Goal: Task Accomplishment & Management: Complete application form

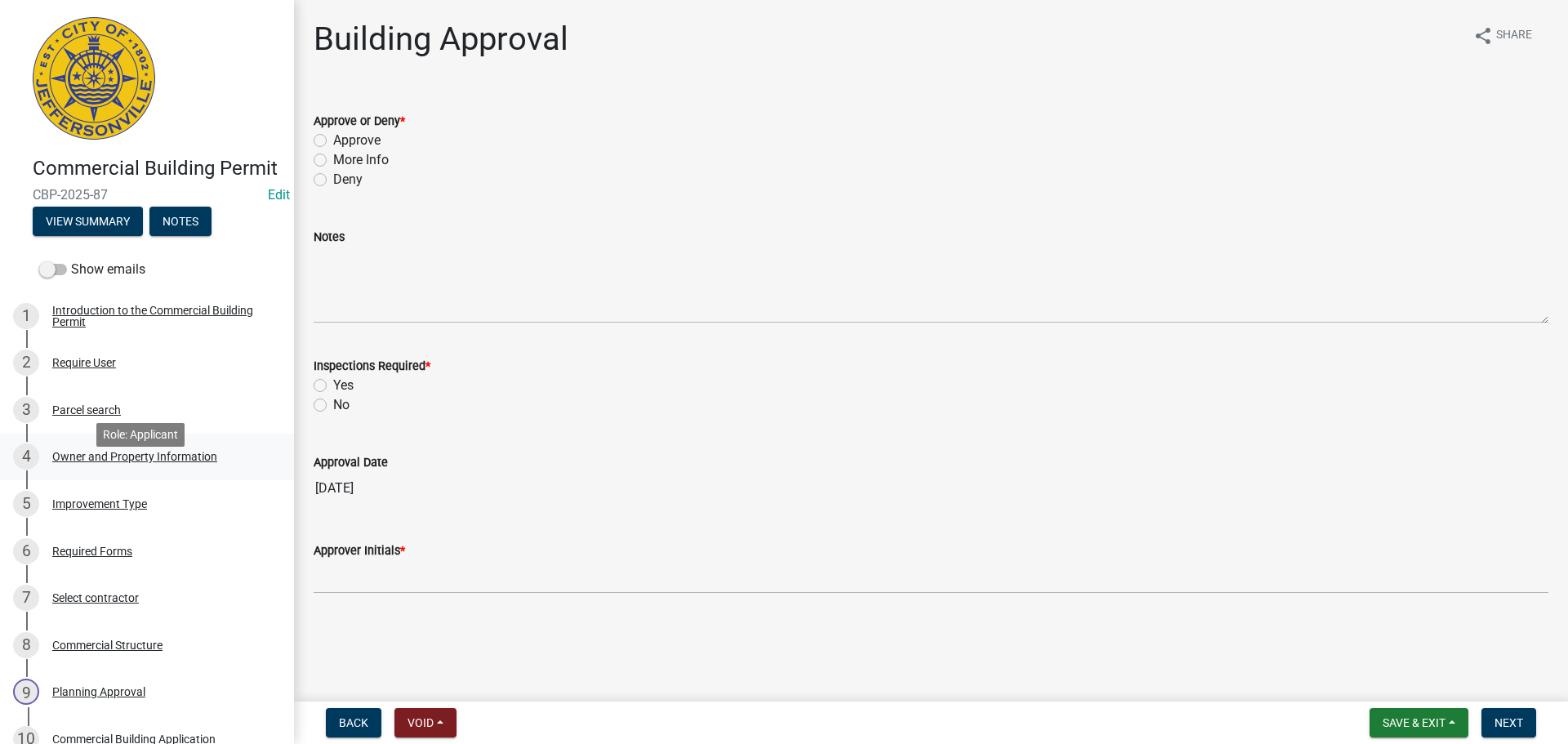
click at [144, 462] on div "Owner and Property Information" at bounding box center [135, 456] width 165 height 11
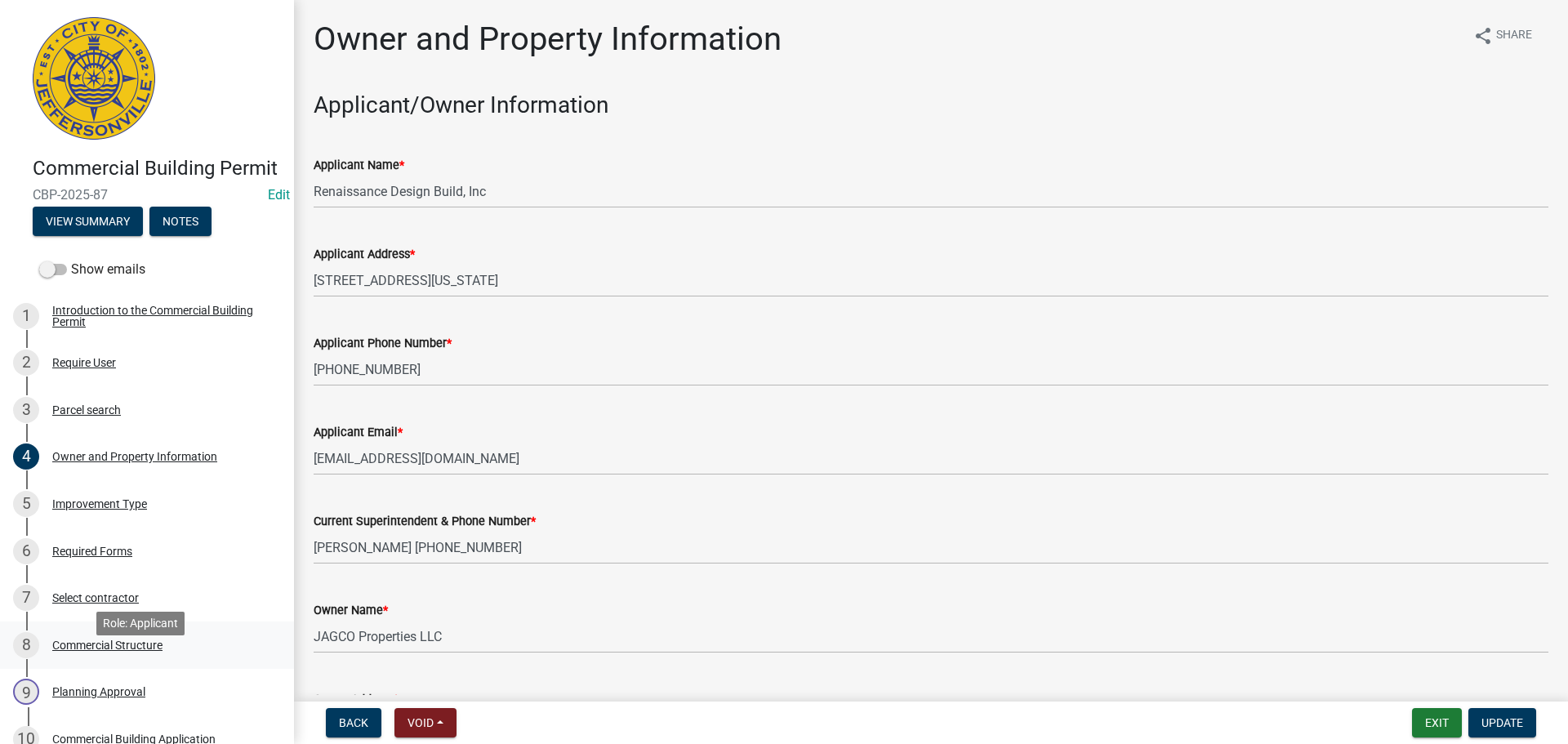
click at [125, 651] on div "Commercial Structure" at bounding box center [108, 645] width 110 height 11
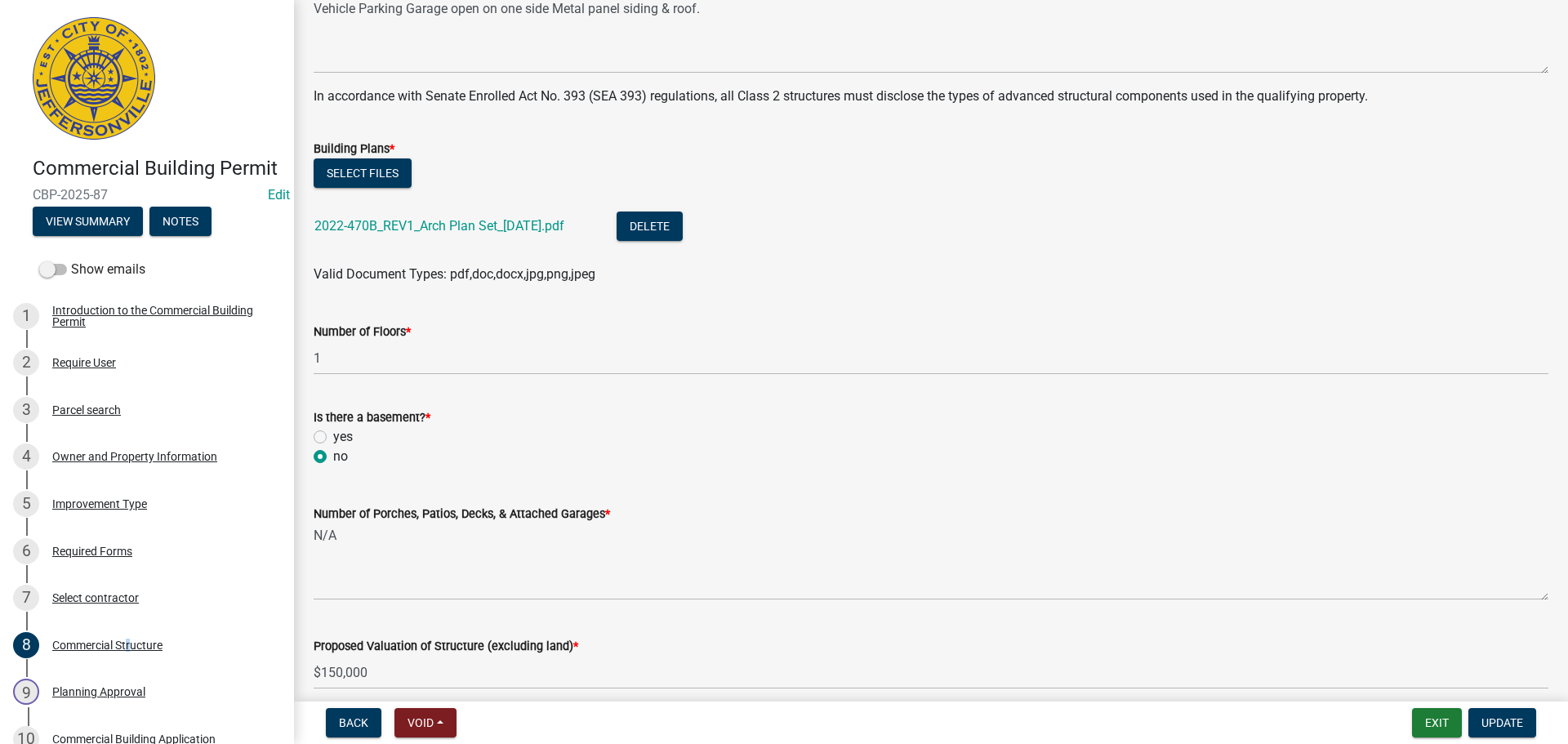
scroll to position [653, 0]
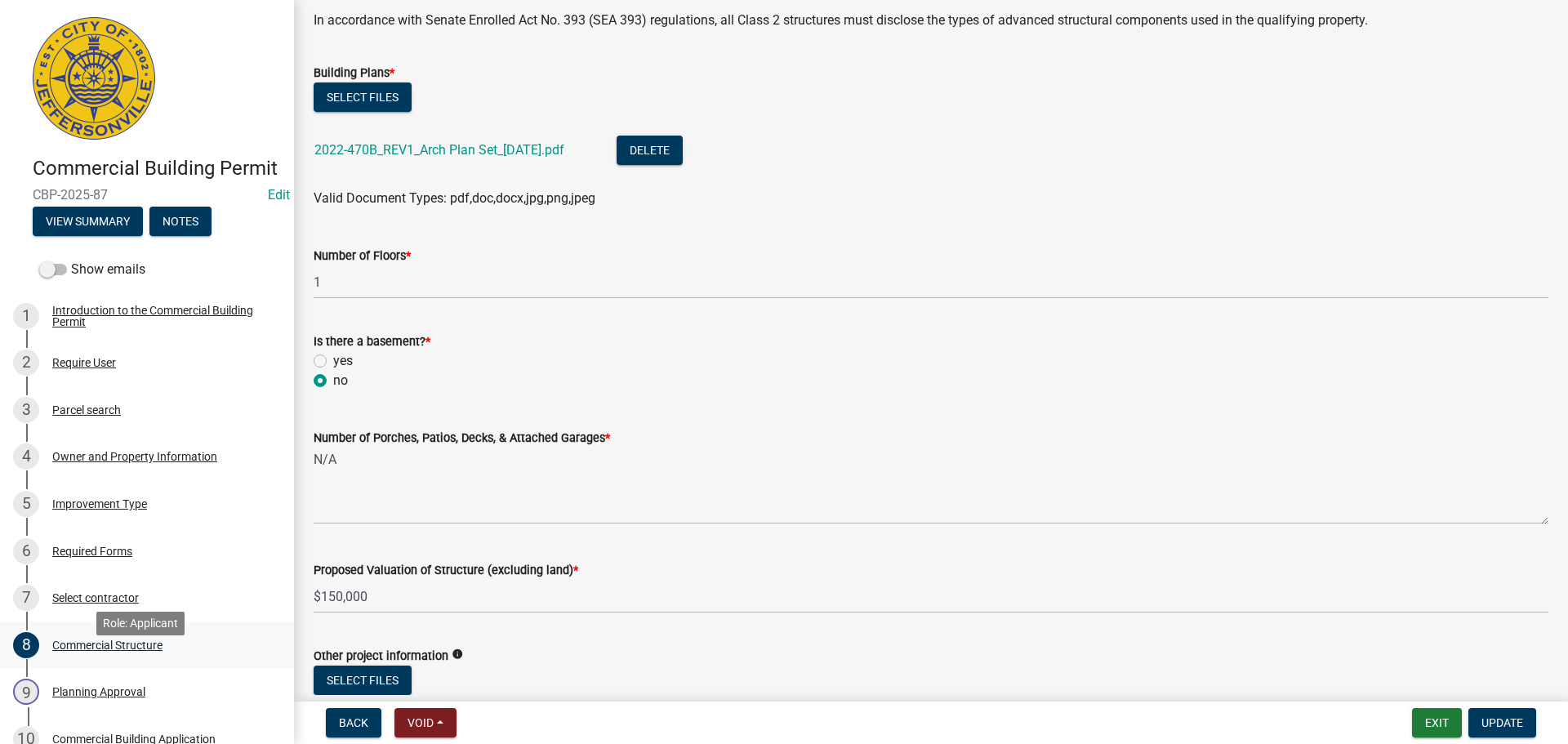
click at [83, 651] on div "Commercial Structure" at bounding box center [108, 645] width 110 height 11
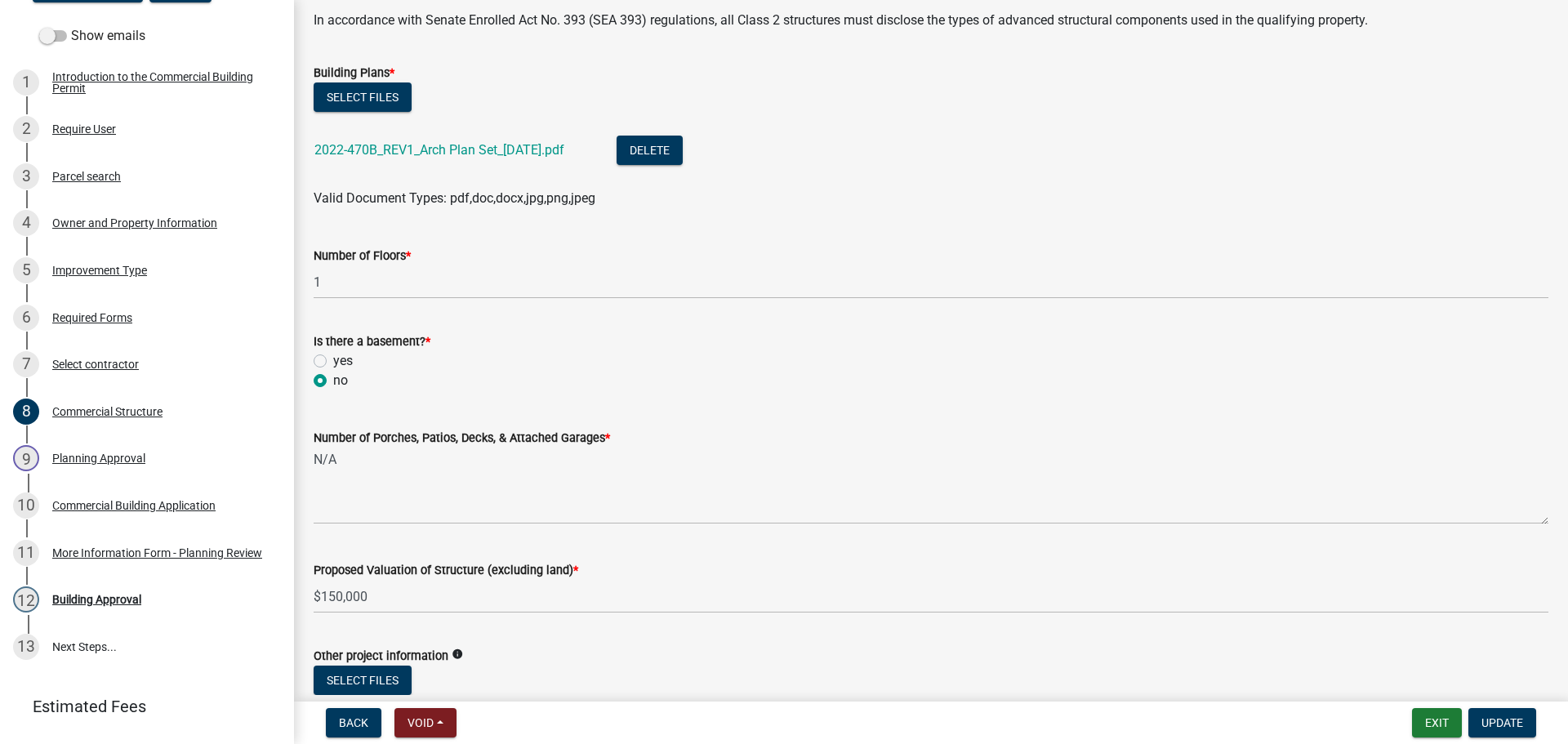
scroll to position [298, 0]
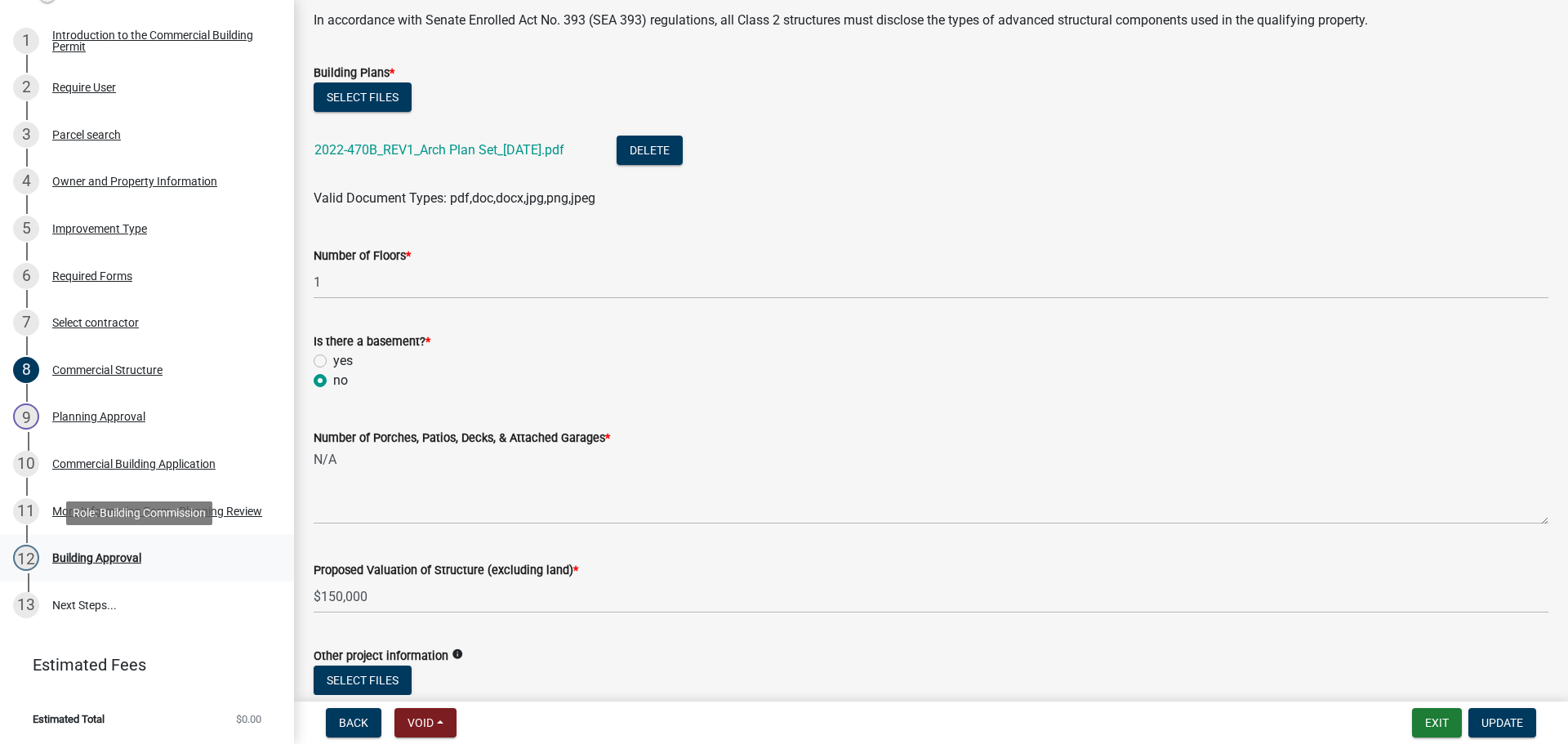
click at [88, 551] on div "12 Building Approval" at bounding box center [140, 557] width 255 height 26
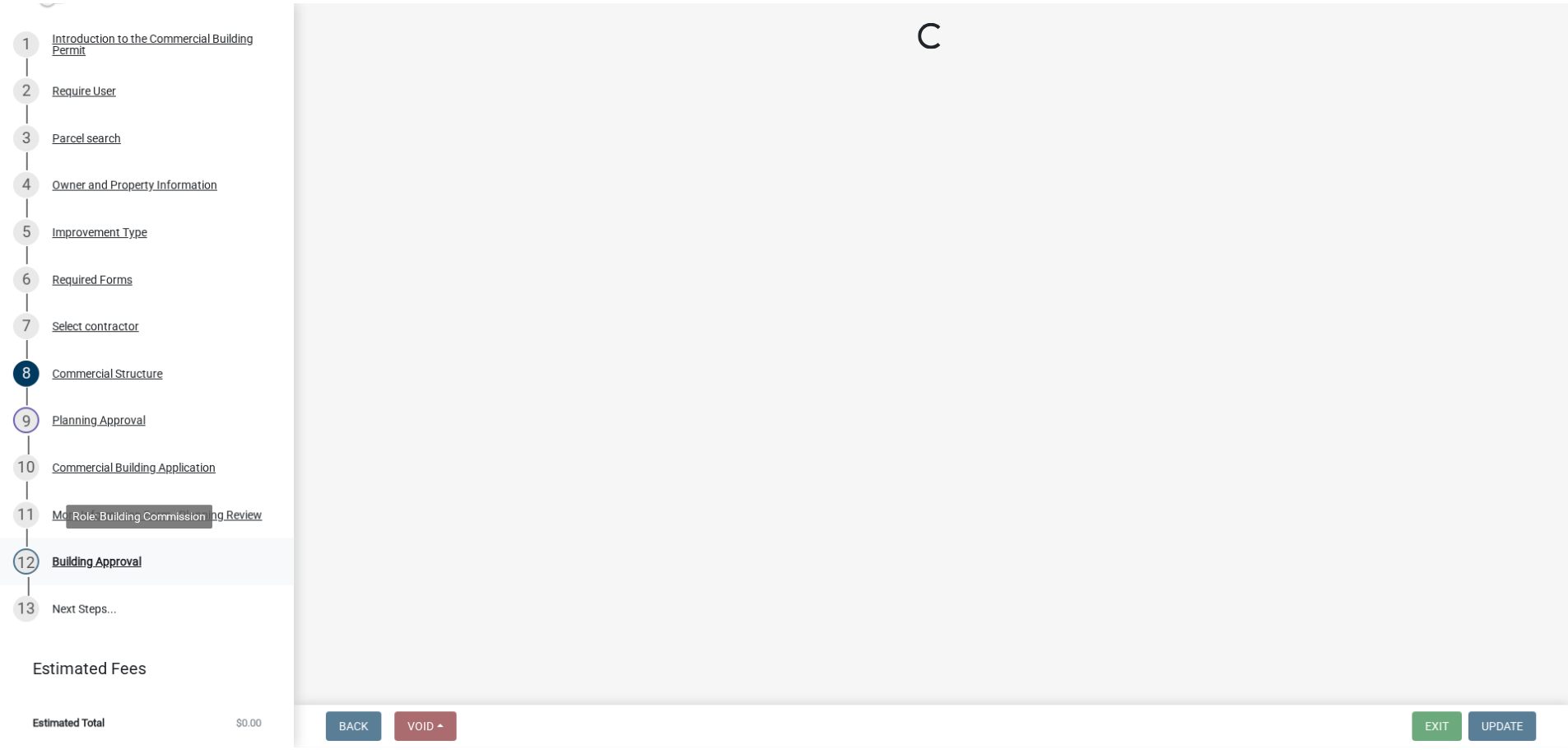
scroll to position [0, 0]
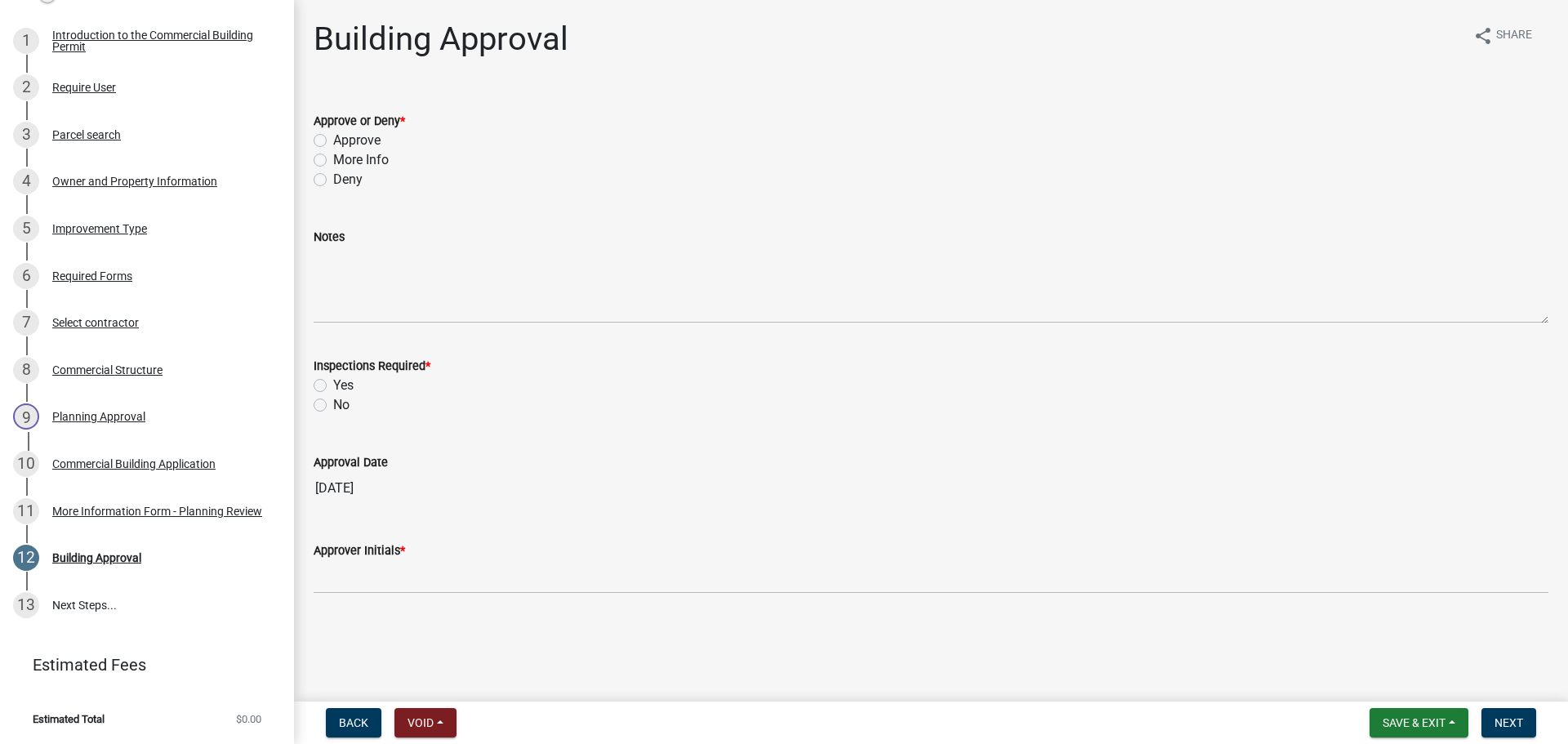
click at [357, 142] on label "Approve" at bounding box center [357, 140] width 48 height 20
click at [344, 142] on input "Approve" at bounding box center [339, 136] width 11 height 11
radio input "true"
click at [343, 391] on label "Yes" at bounding box center [344, 385] width 20 height 20
click at [343, 386] on input "Yes" at bounding box center [339, 381] width 11 height 11
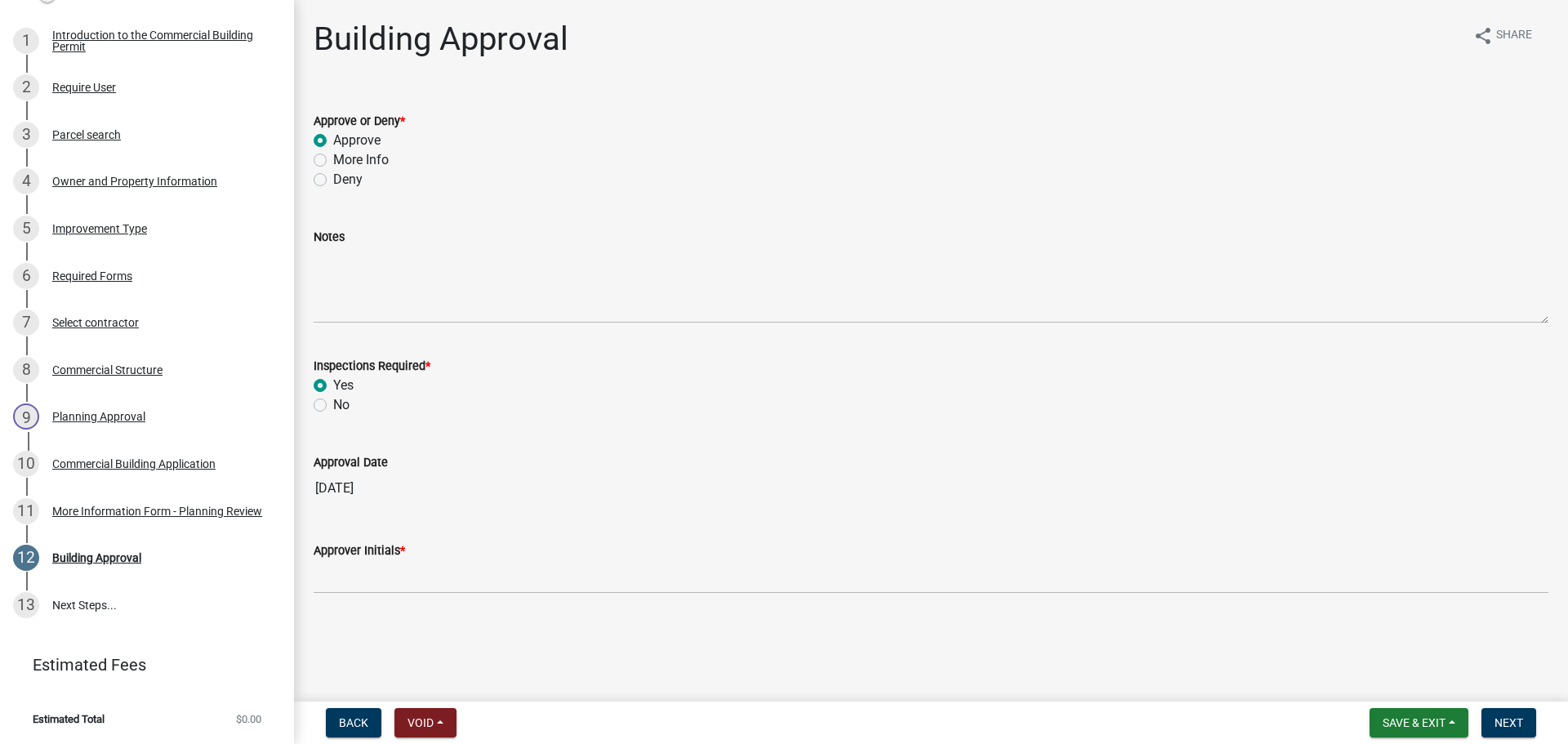
radio input "true"
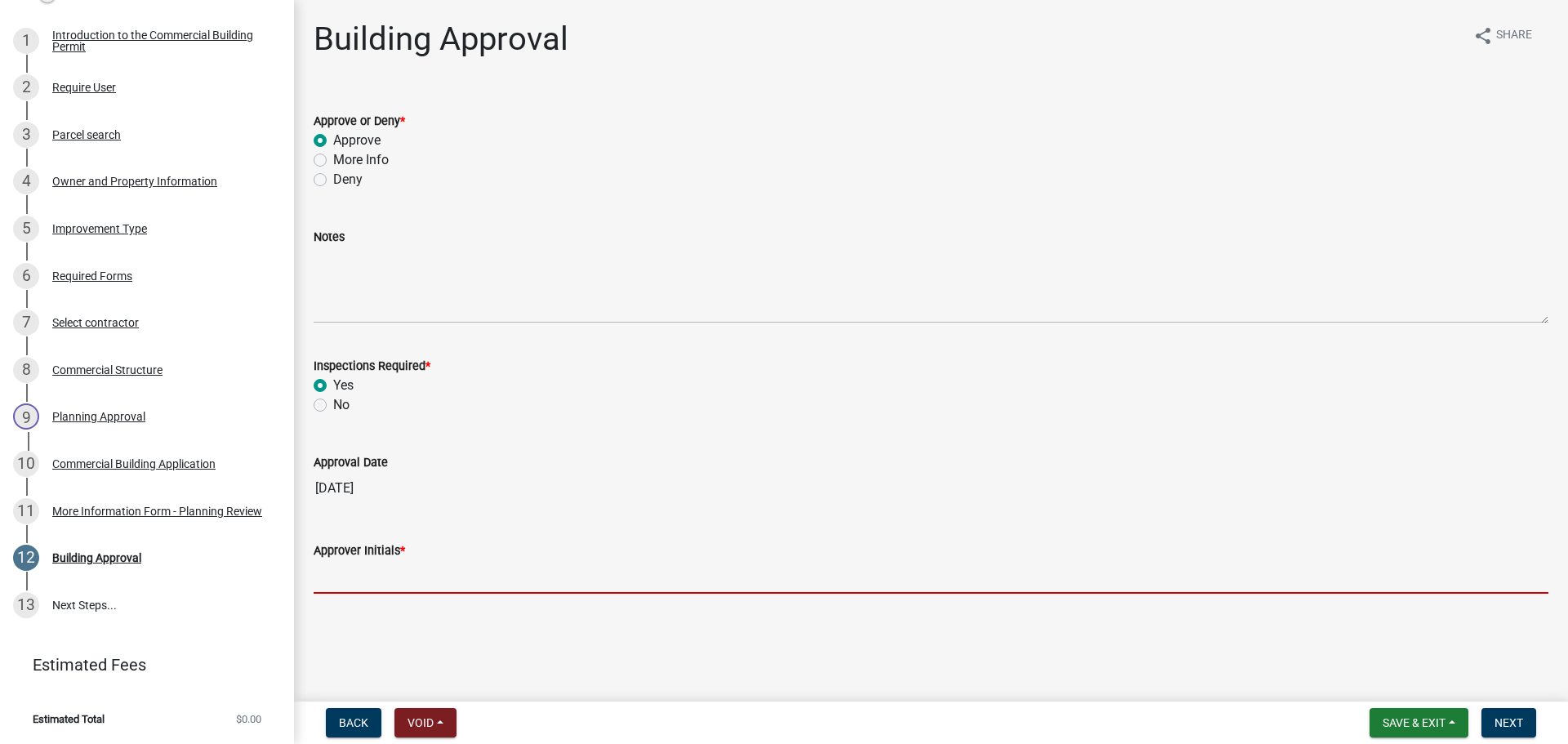
click at [387, 580] on input "Approver Initials *" at bounding box center [932, 576] width 1235 height 33
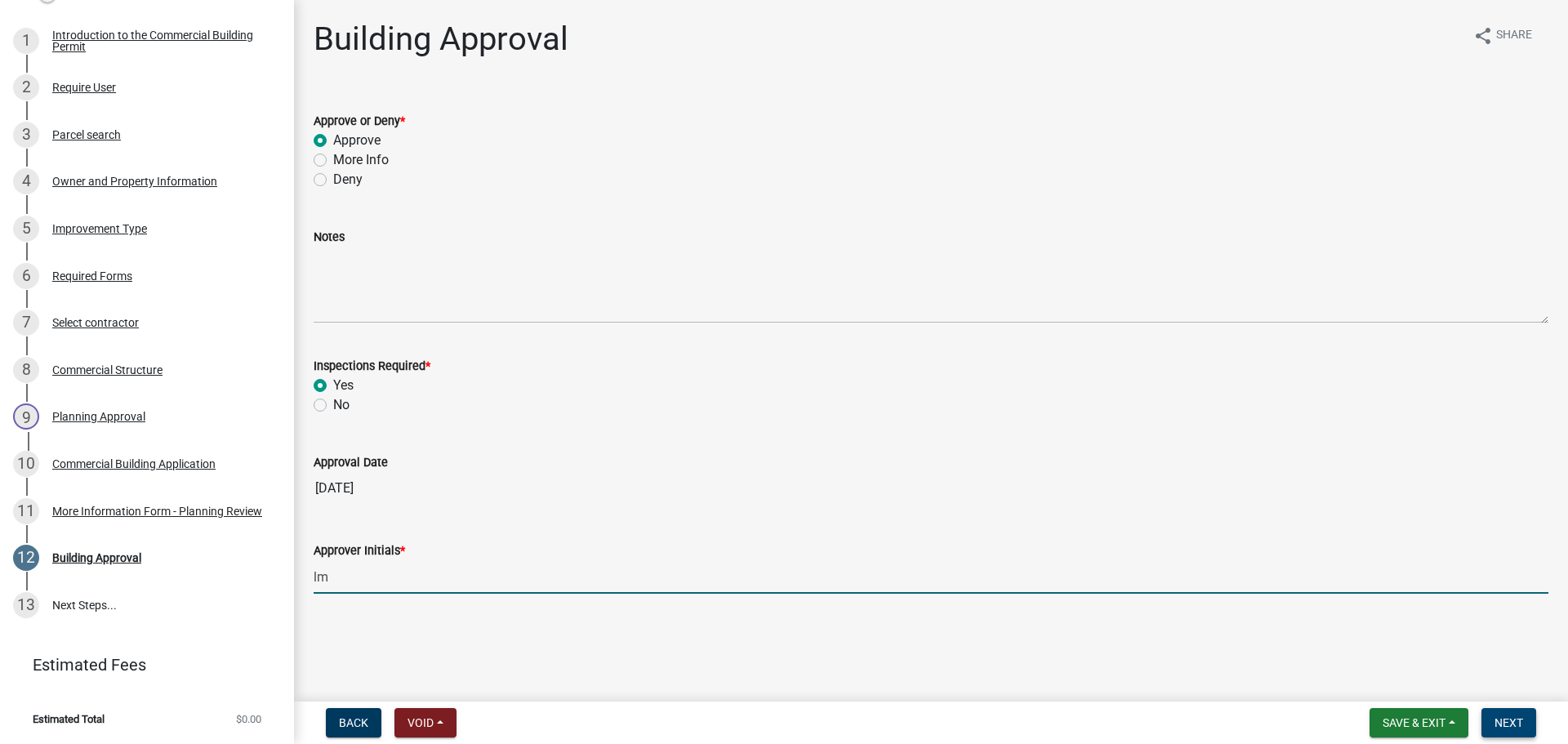
type input "lm"
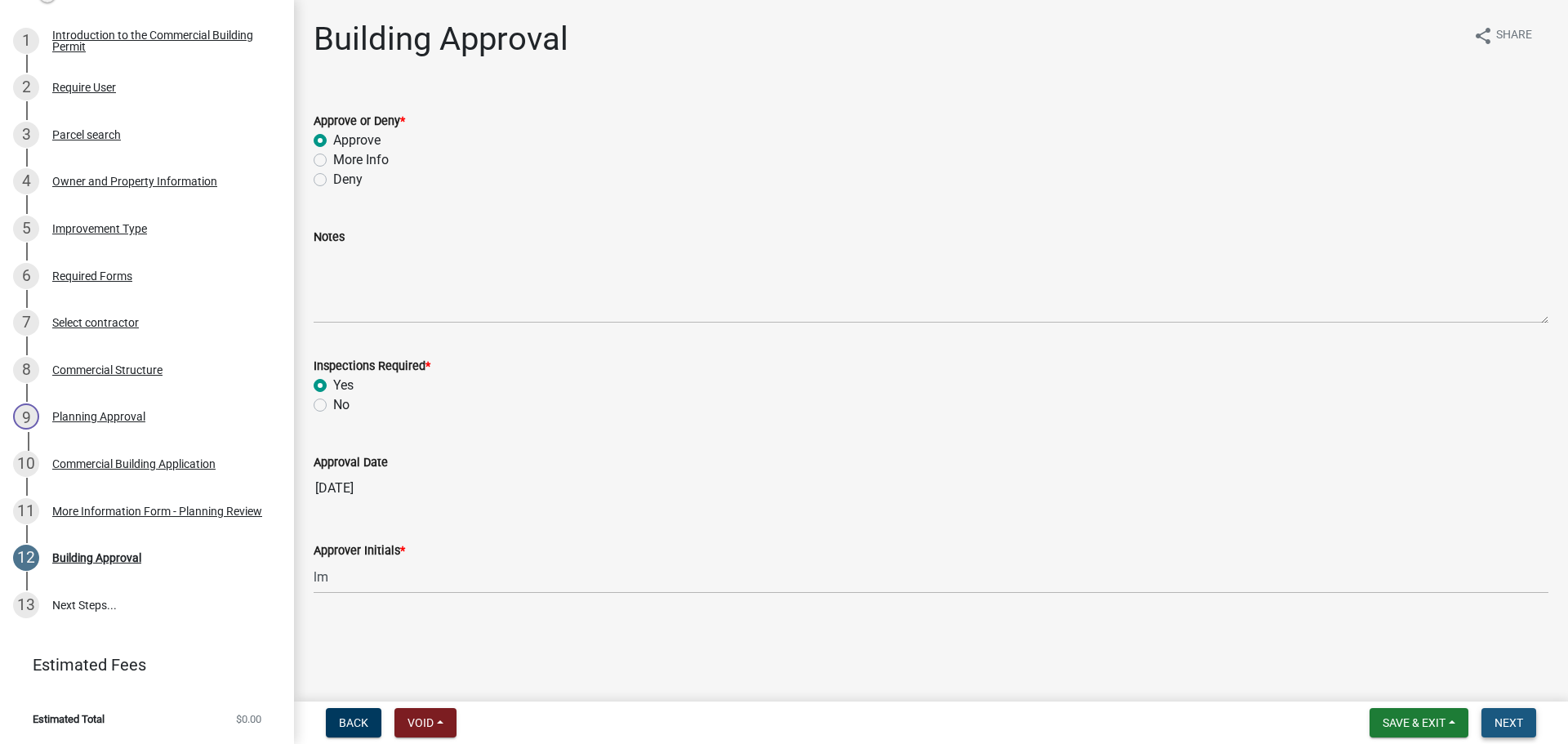
click at [1505, 712] on button "Next" at bounding box center [1509, 723] width 55 height 30
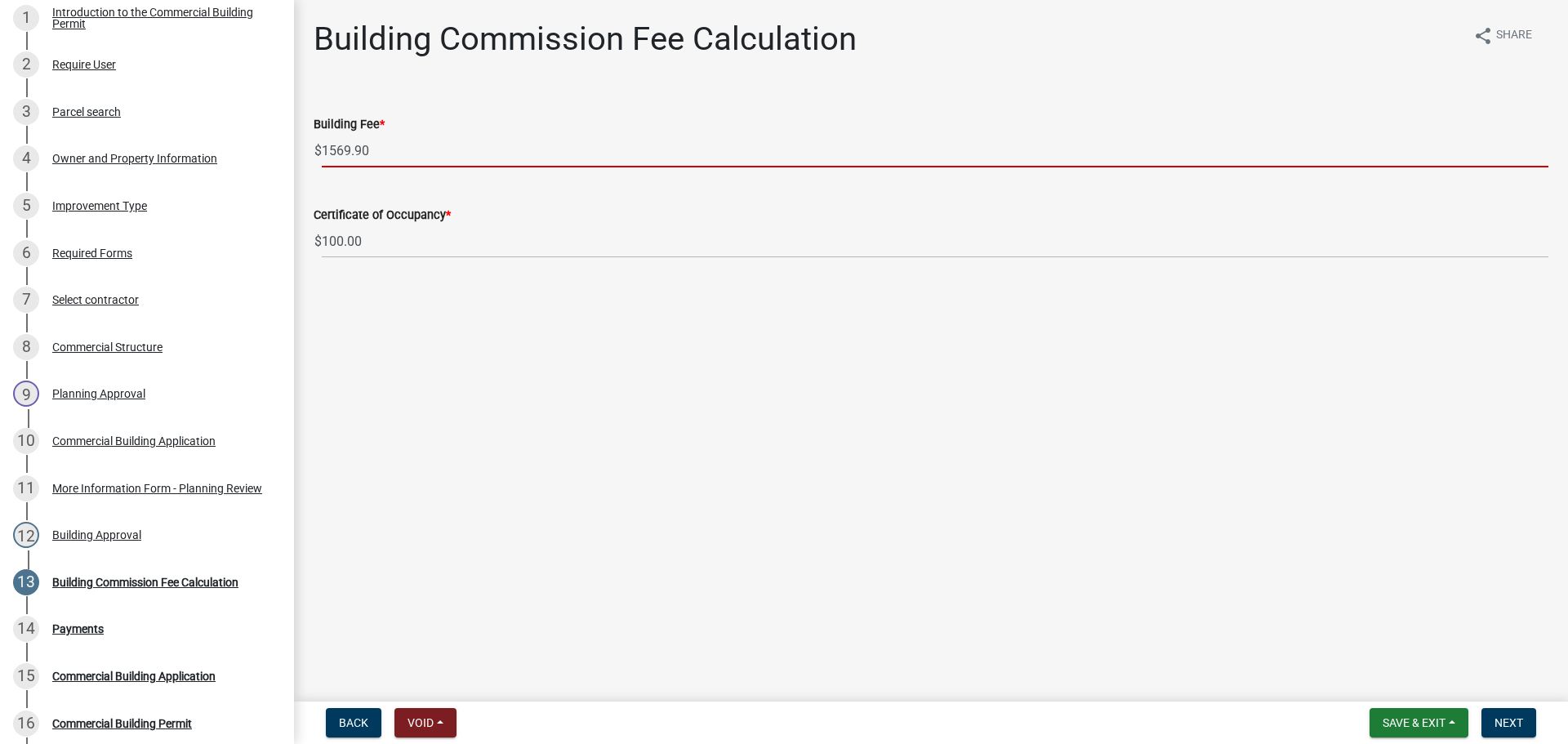
drag, startPoint x: 414, startPoint y: 158, endPoint x: 309, endPoint y: 146, distance: 105.7
click at [309, 146] on div "Building Fee * $ 1569.90" at bounding box center [931, 130] width 1260 height 76
type input "837.28"
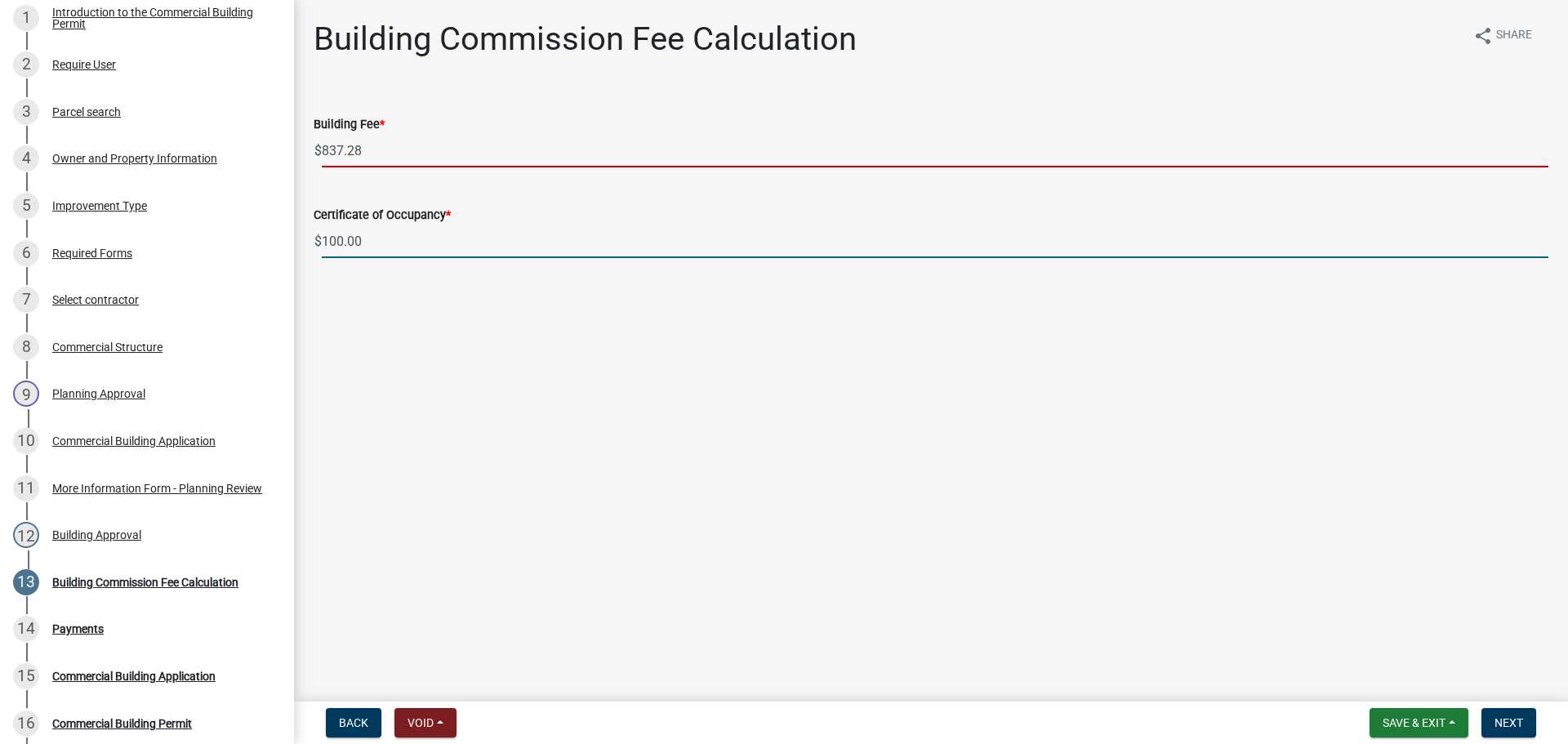
drag, startPoint x: 325, startPoint y: 233, endPoint x: 293, endPoint y: 233, distance: 32.0
click at [293, 233] on div "Commercial Building Permit CBP-2025-87 Edit View Summary Notes Show emails 1 In…" at bounding box center [784, 372] width 1568 height 744
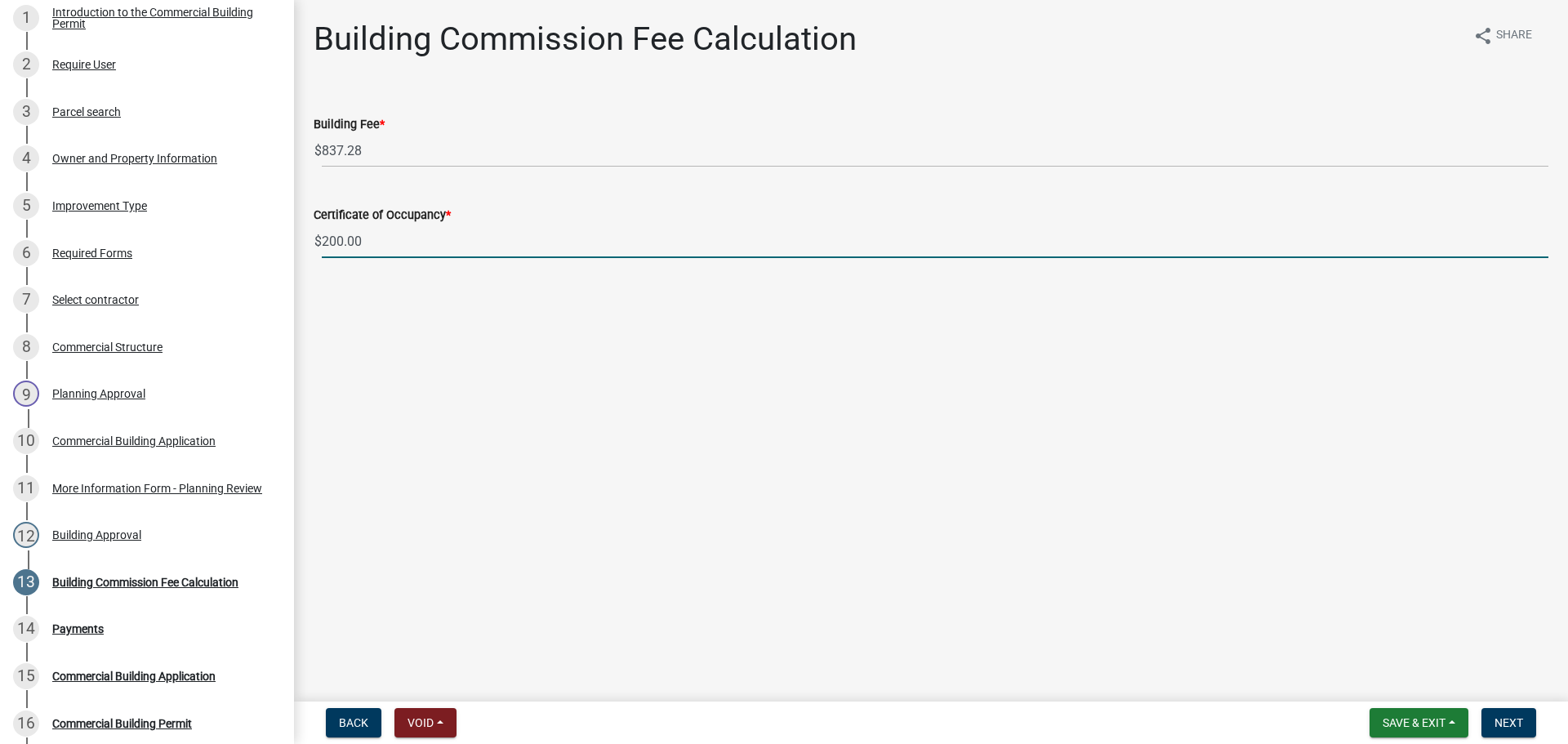
type input "200.00"
click at [1515, 730] on button "Next" at bounding box center [1509, 723] width 55 height 30
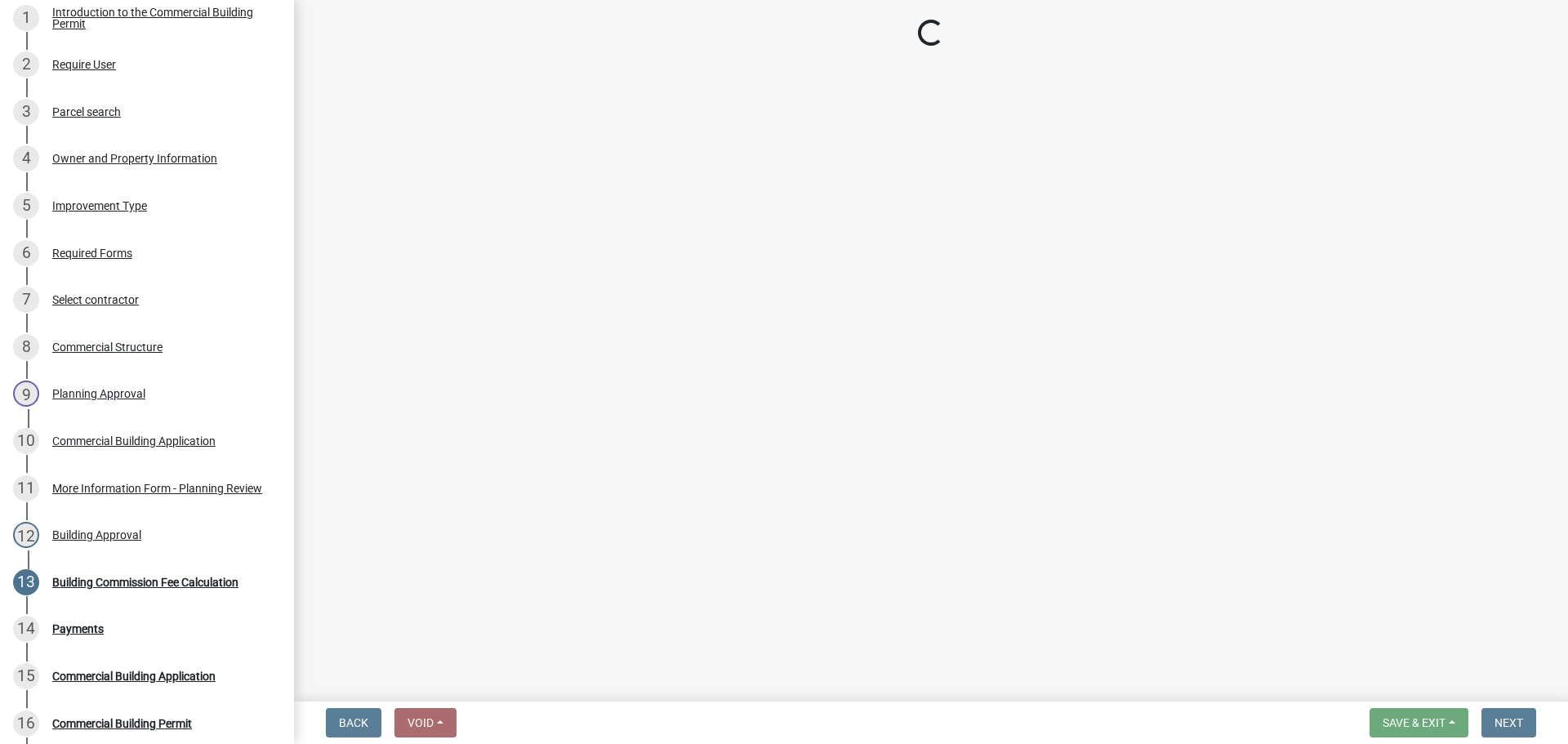
select select "3: 3"
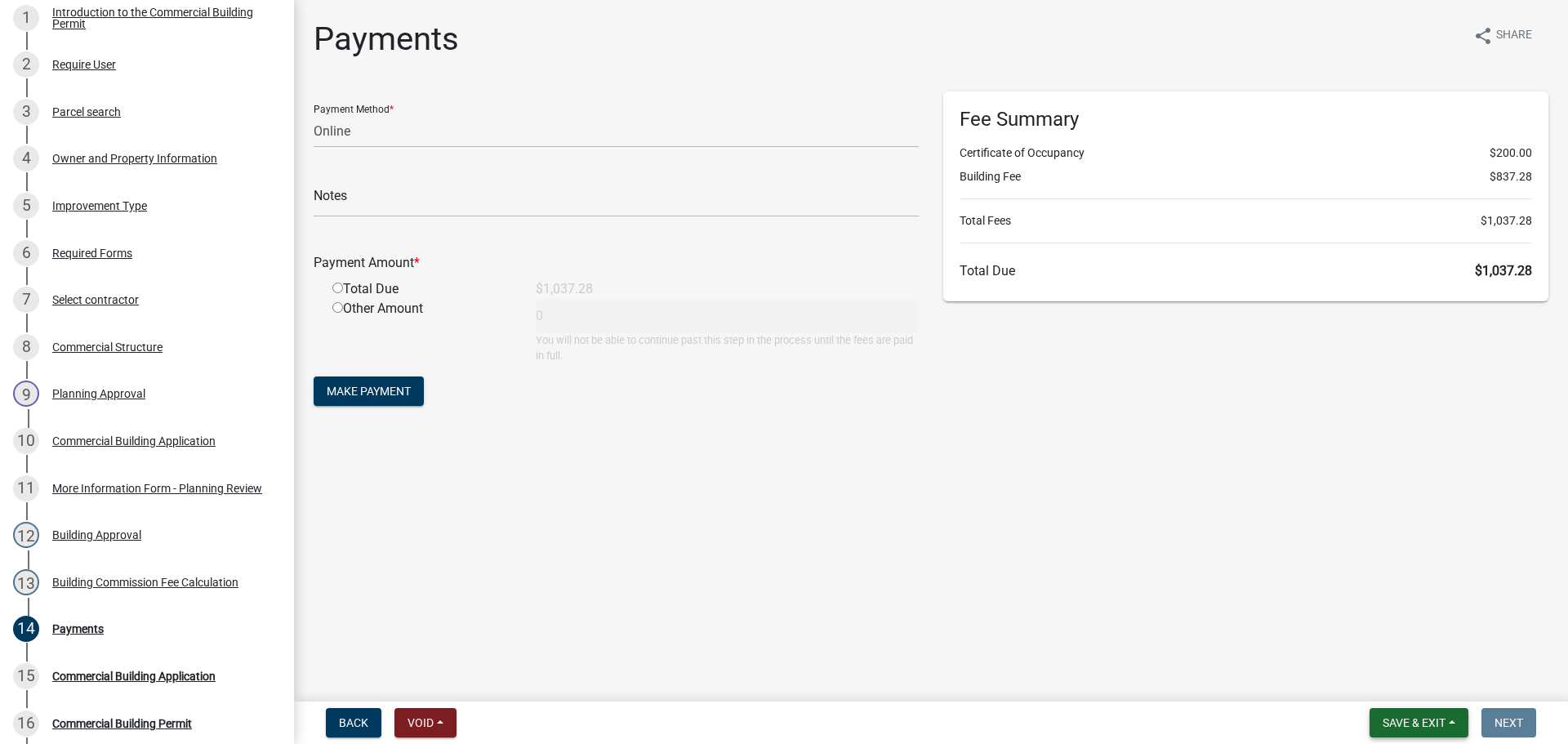
click at [1417, 716] on span "Save & Exit" at bounding box center [1414, 722] width 63 height 13
click at [1421, 676] on button "Save & Exit" at bounding box center [1403, 680] width 131 height 39
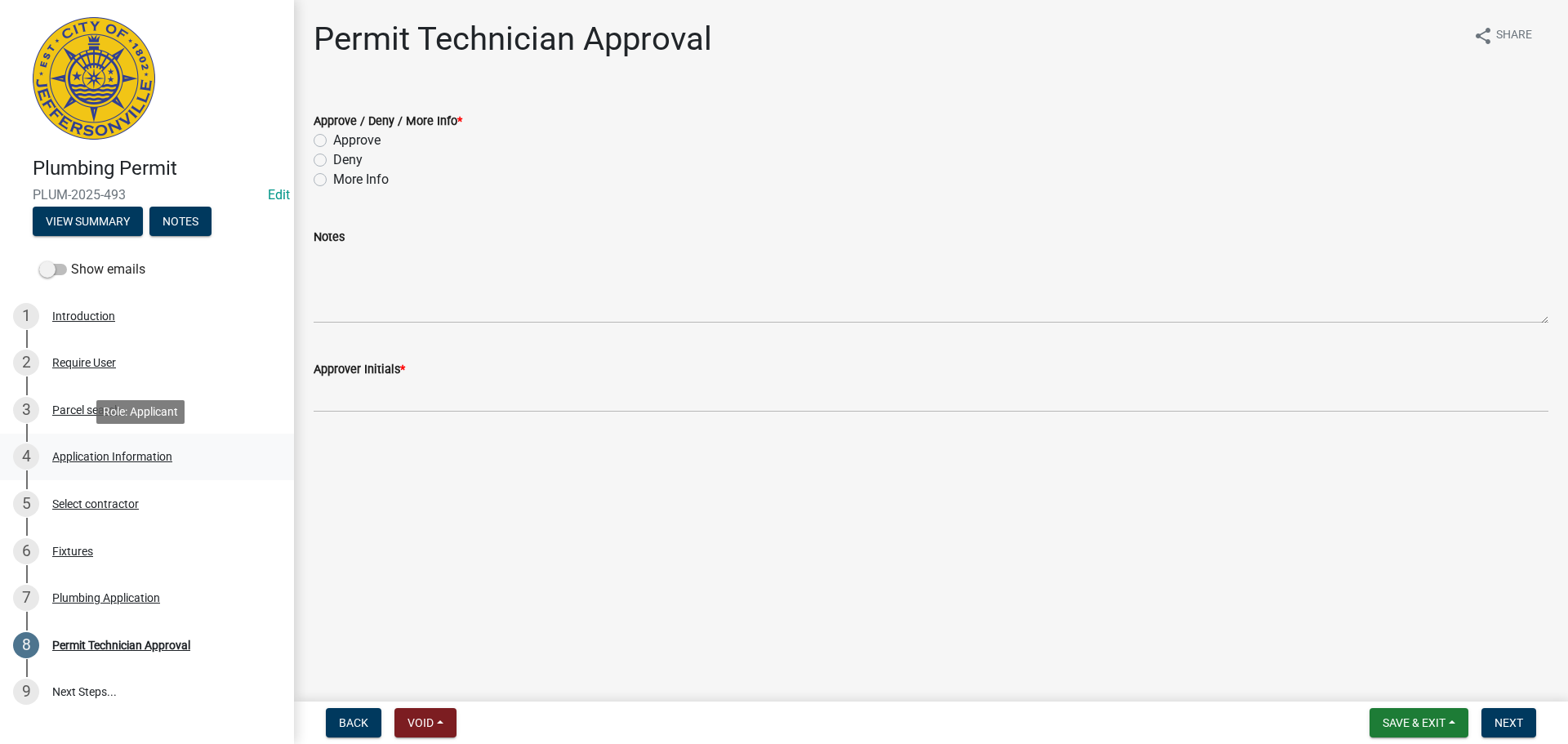
click at [93, 457] on div "Application Information" at bounding box center [113, 456] width 120 height 11
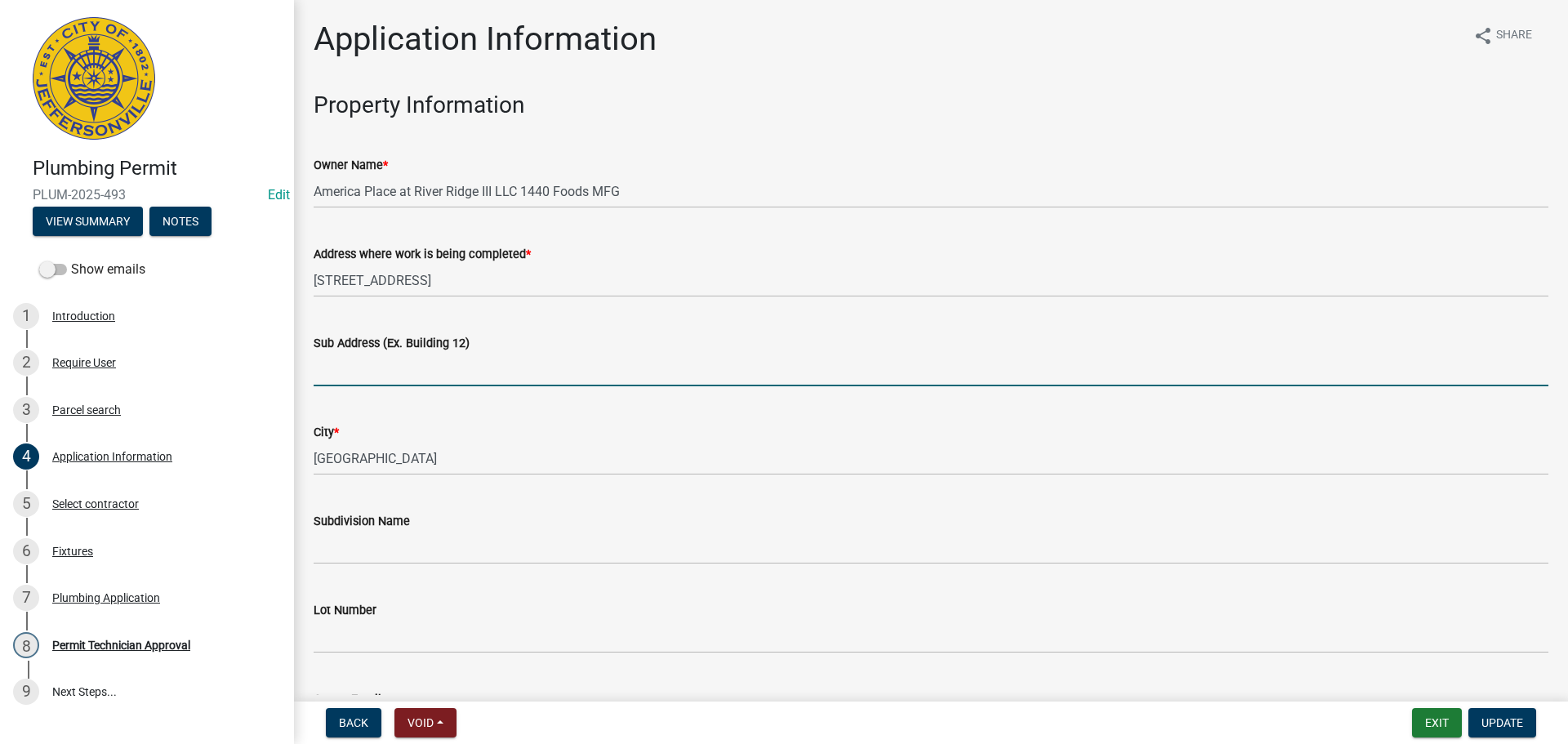
click at [480, 368] on input "Sub Address (Ex. Building 12)" at bounding box center [932, 369] width 1235 height 33
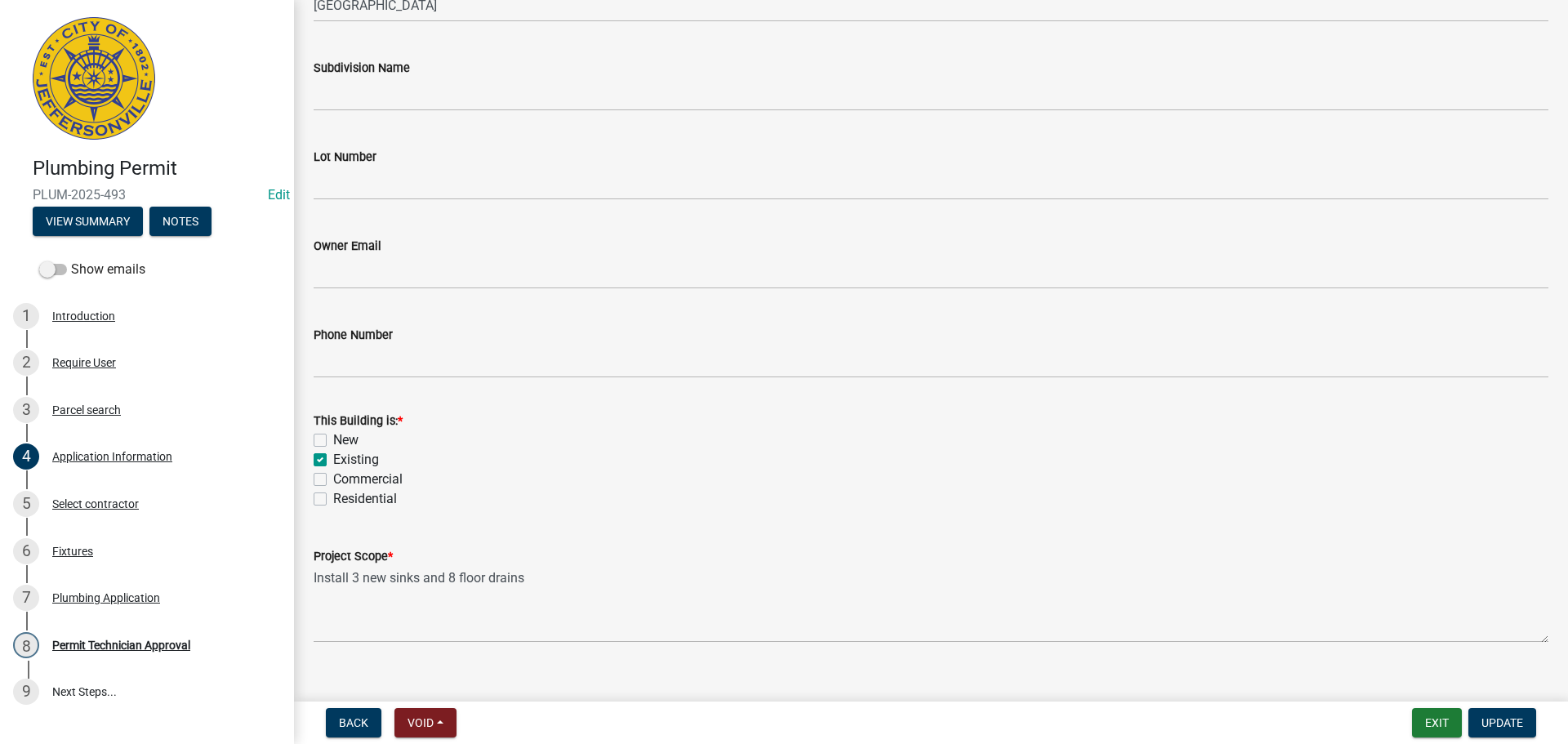
scroll to position [478, 0]
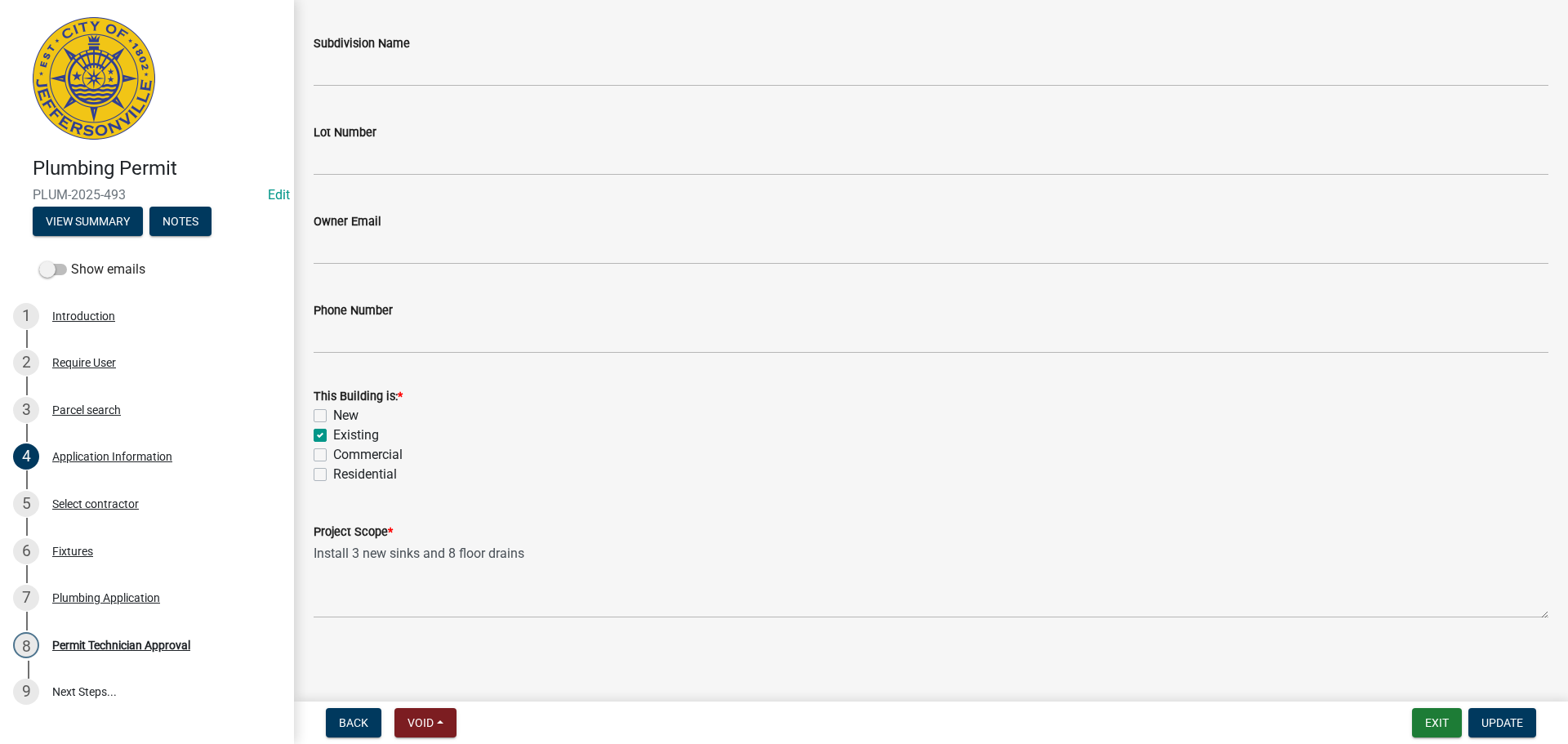
type input "[STREET_ADDRESS]"
click at [384, 456] on label "Commercial" at bounding box center [368, 455] width 70 height 20
click at [344, 456] on input "Commercial" at bounding box center [339, 450] width 11 height 11
checkbox input "true"
checkbox input "false"
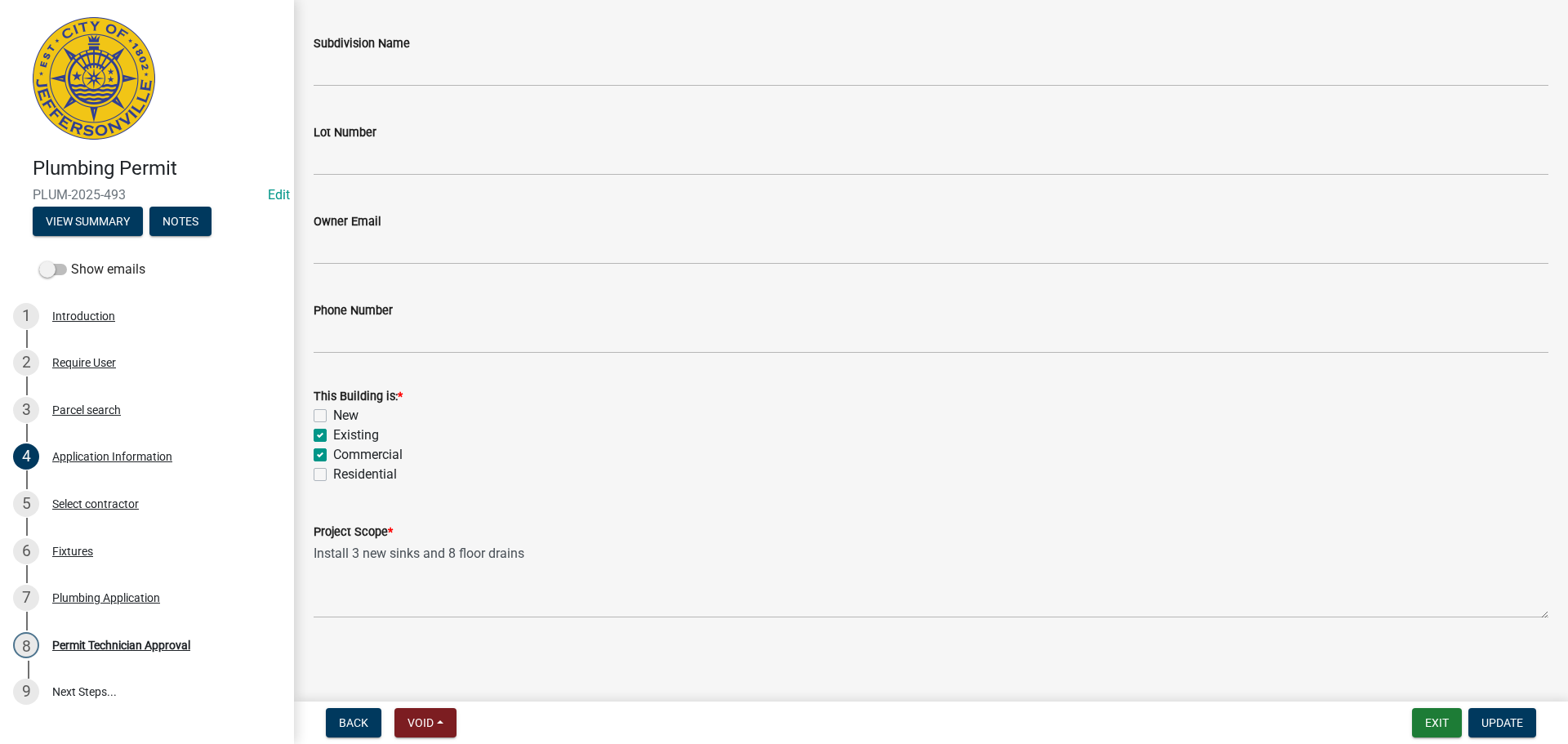
checkbox input "true"
checkbox input "false"
click at [1498, 727] on span "Update" at bounding box center [1502, 722] width 42 height 13
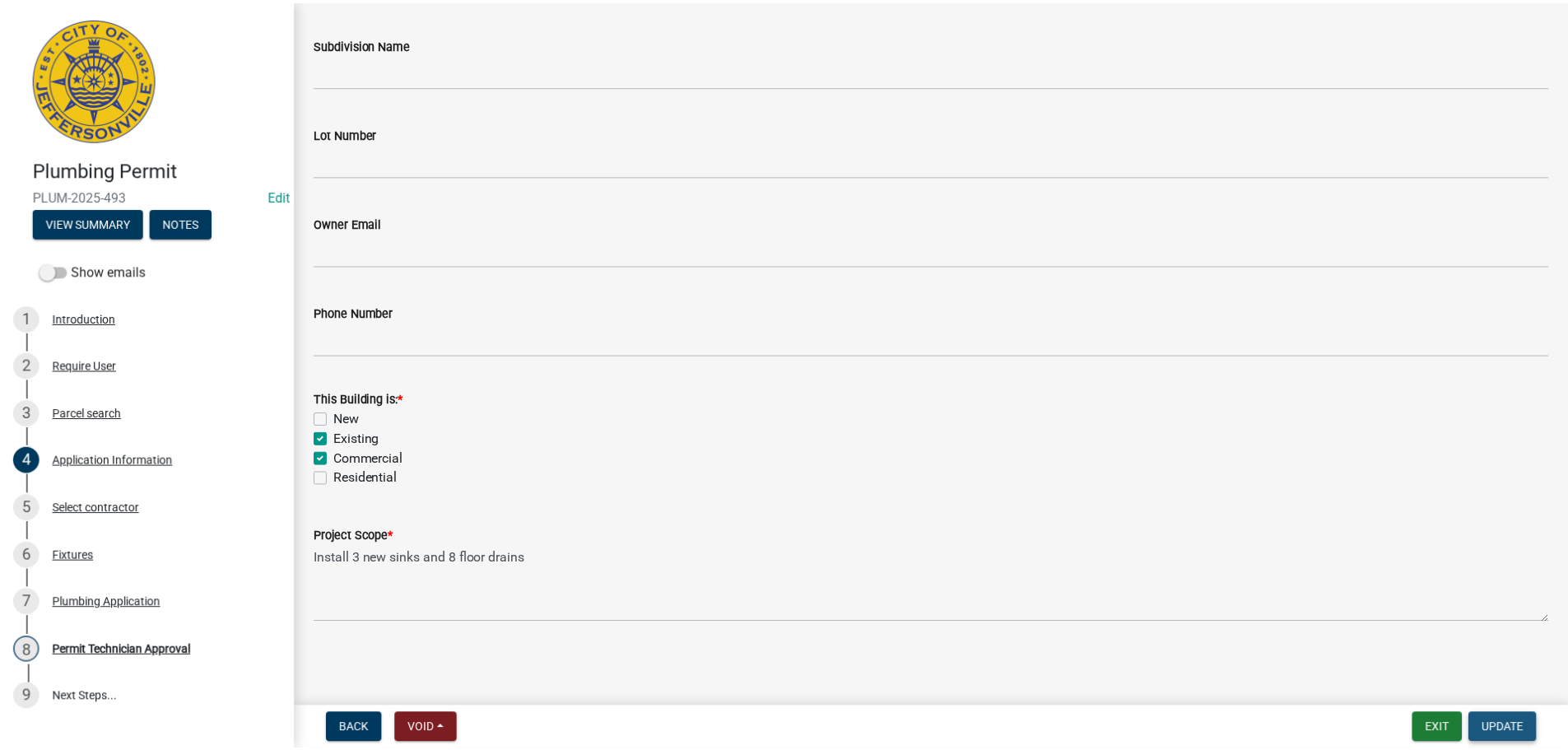
scroll to position [0, 0]
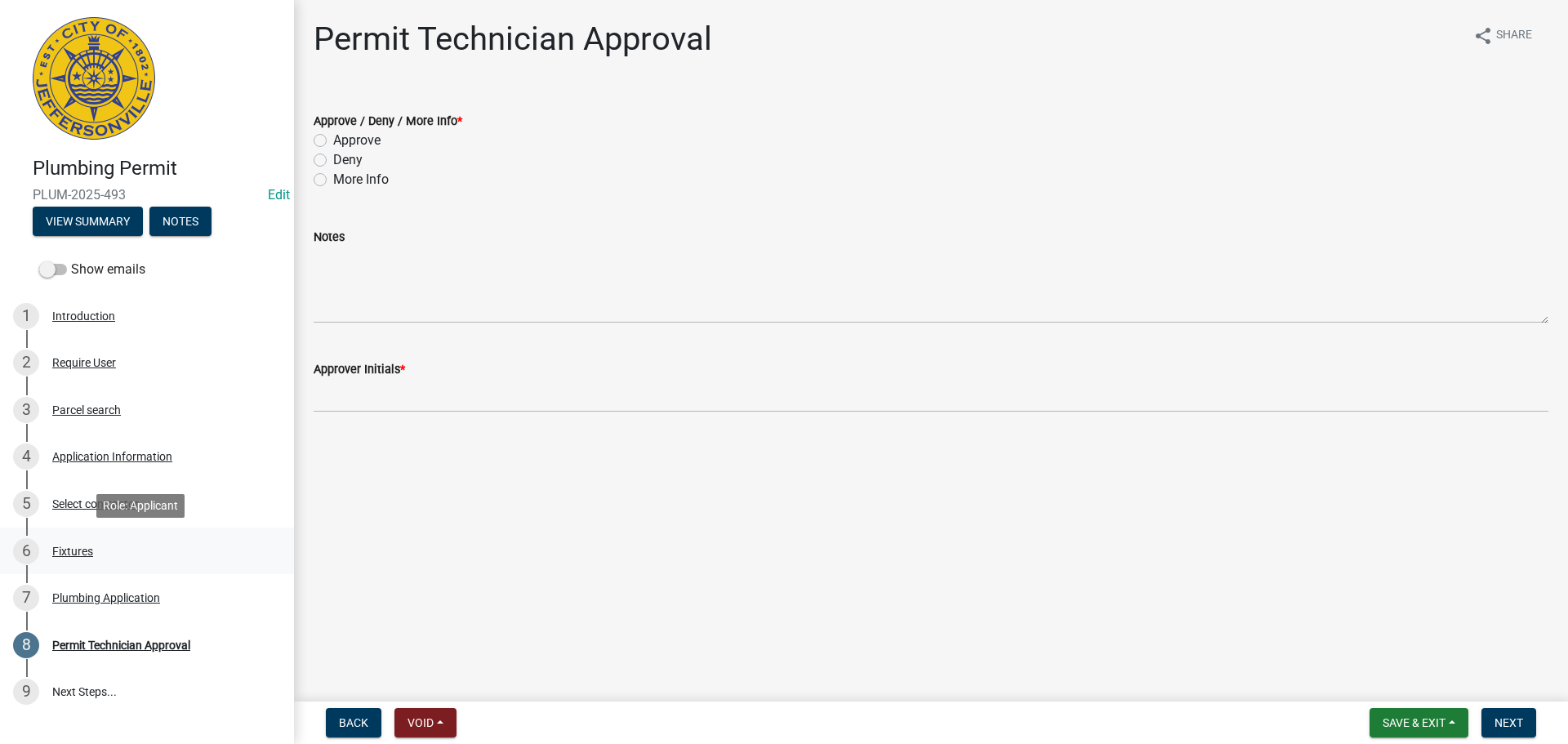
click at [75, 546] on div "Fixtures" at bounding box center [73, 551] width 41 height 11
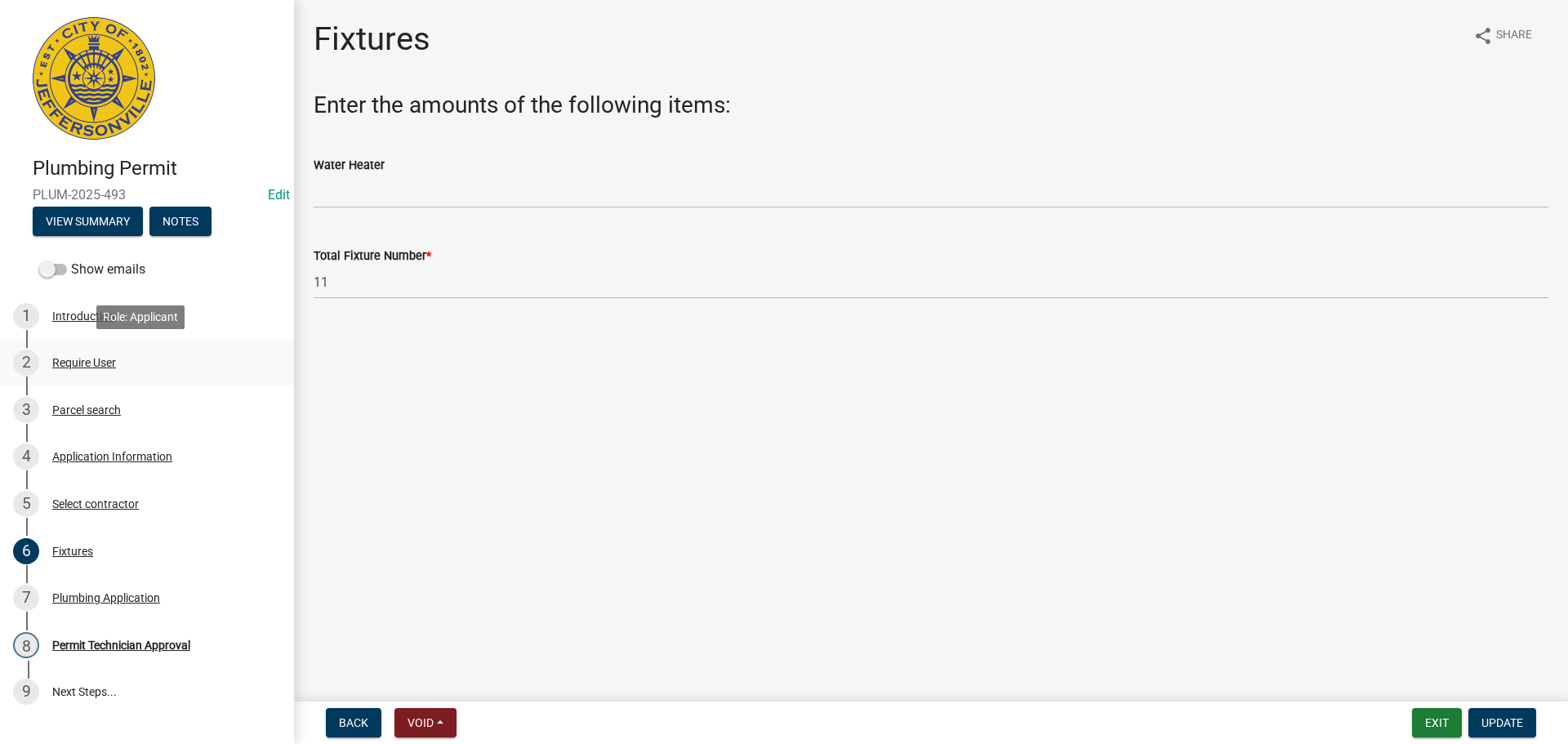
click at [74, 361] on div "Require User" at bounding box center [84, 362] width 64 height 11
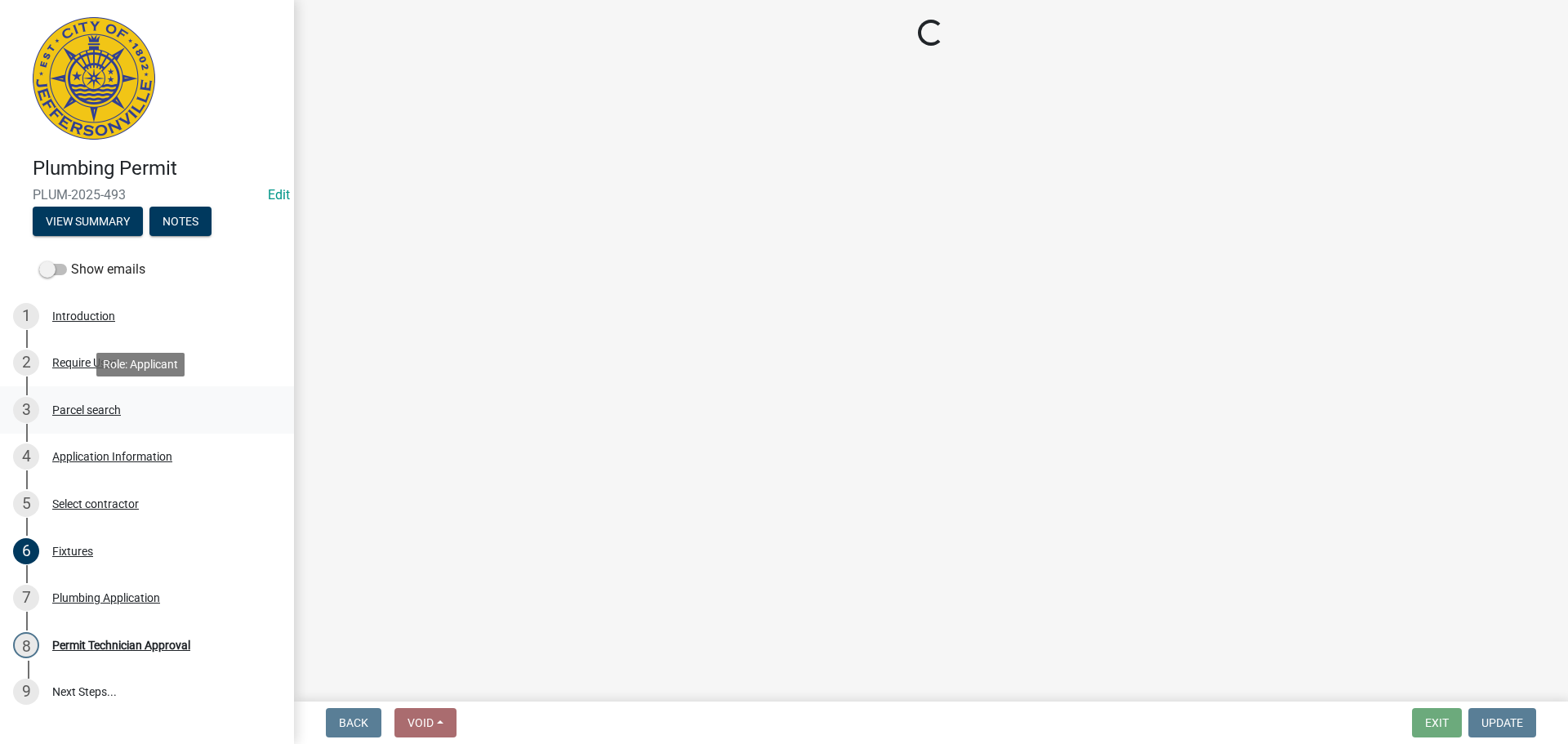
click at [79, 411] on div "Parcel search" at bounding box center [87, 410] width 69 height 11
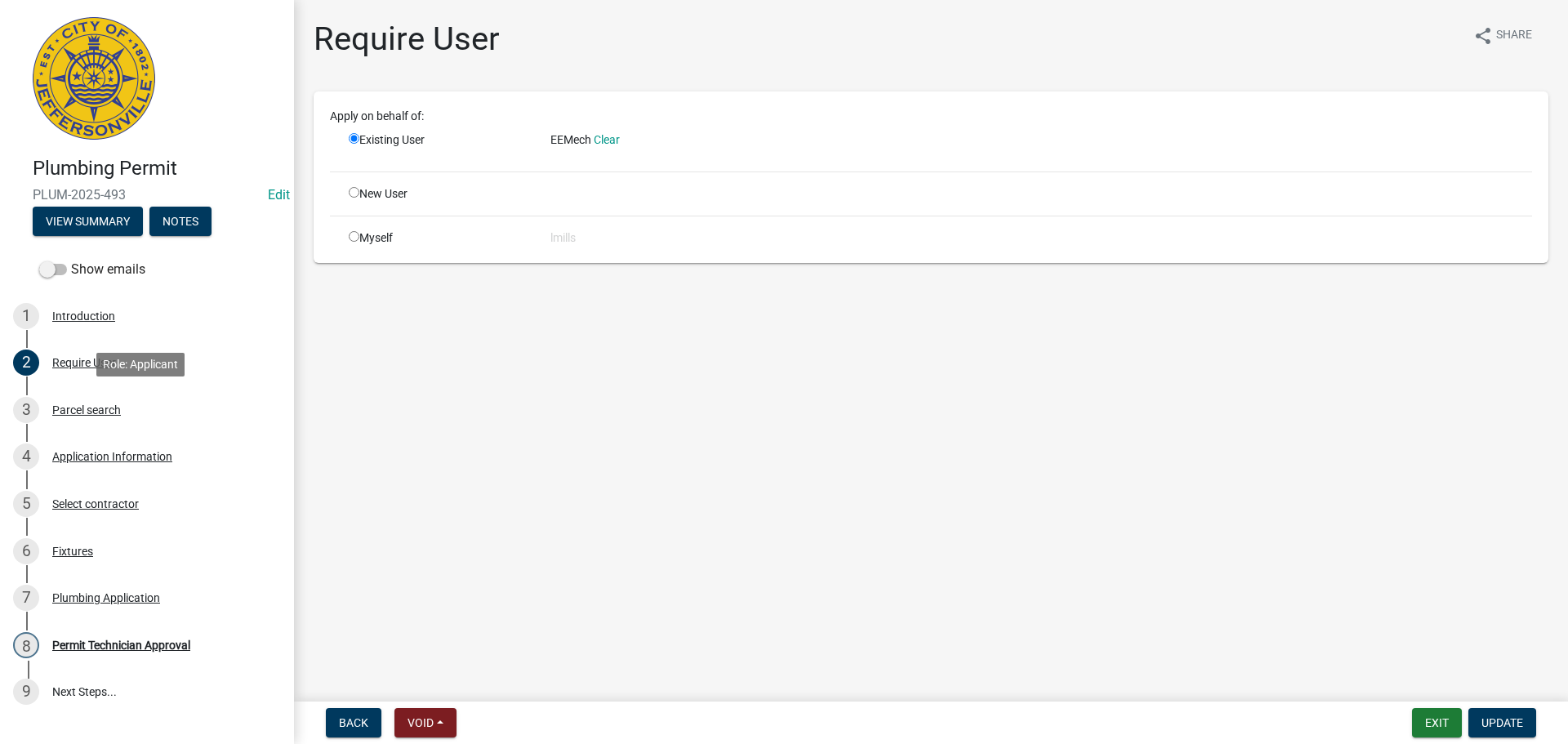
click at [97, 412] on div "Parcel search" at bounding box center [87, 410] width 69 height 11
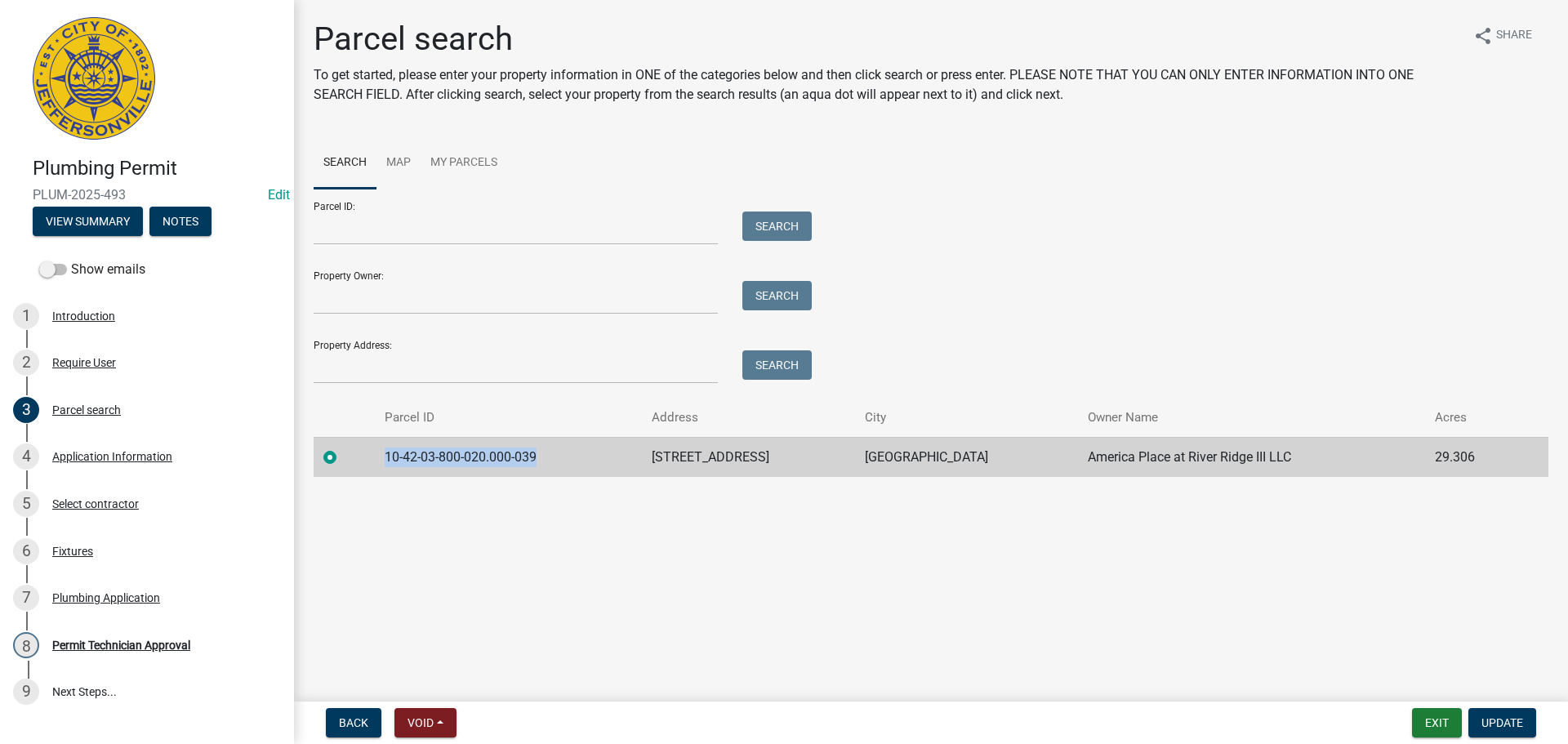
drag, startPoint x: 560, startPoint y: 455, endPoint x: 360, endPoint y: 454, distance: 200.0
click at [360, 454] on tr "10-42-03-800-020.000-039 [STREET_ADDRESS] at River Ridge III LLC 29.306" at bounding box center [932, 456] width 1235 height 40
copy td "10-42-03-800-020.000-039"
click at [70, 547] on div "Fixtures" at bounding box center [73, 551] width 41 height 11
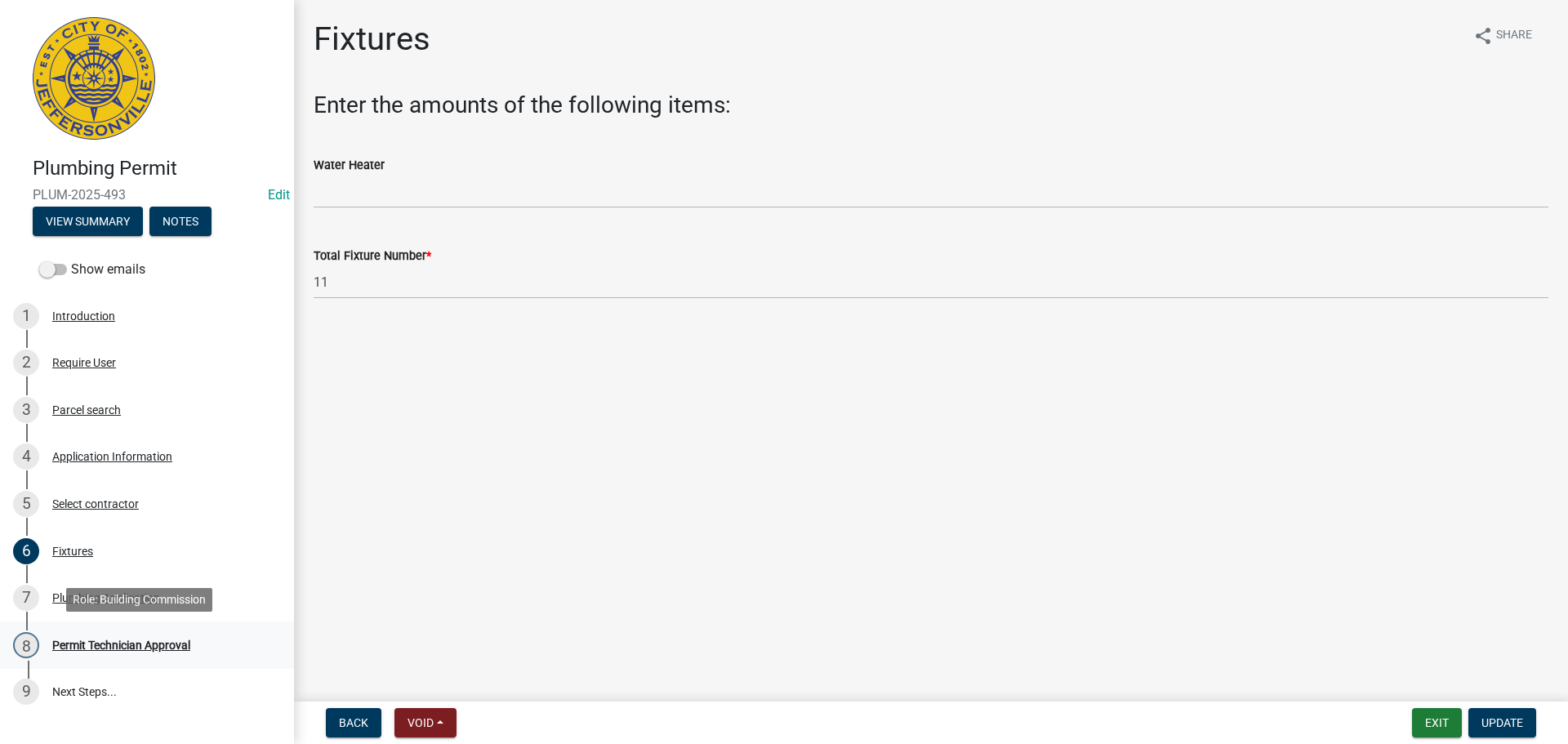
click at [88, 644] on div "Permit Technician Approval" at bounding box center [121, 645] width 138 height 11
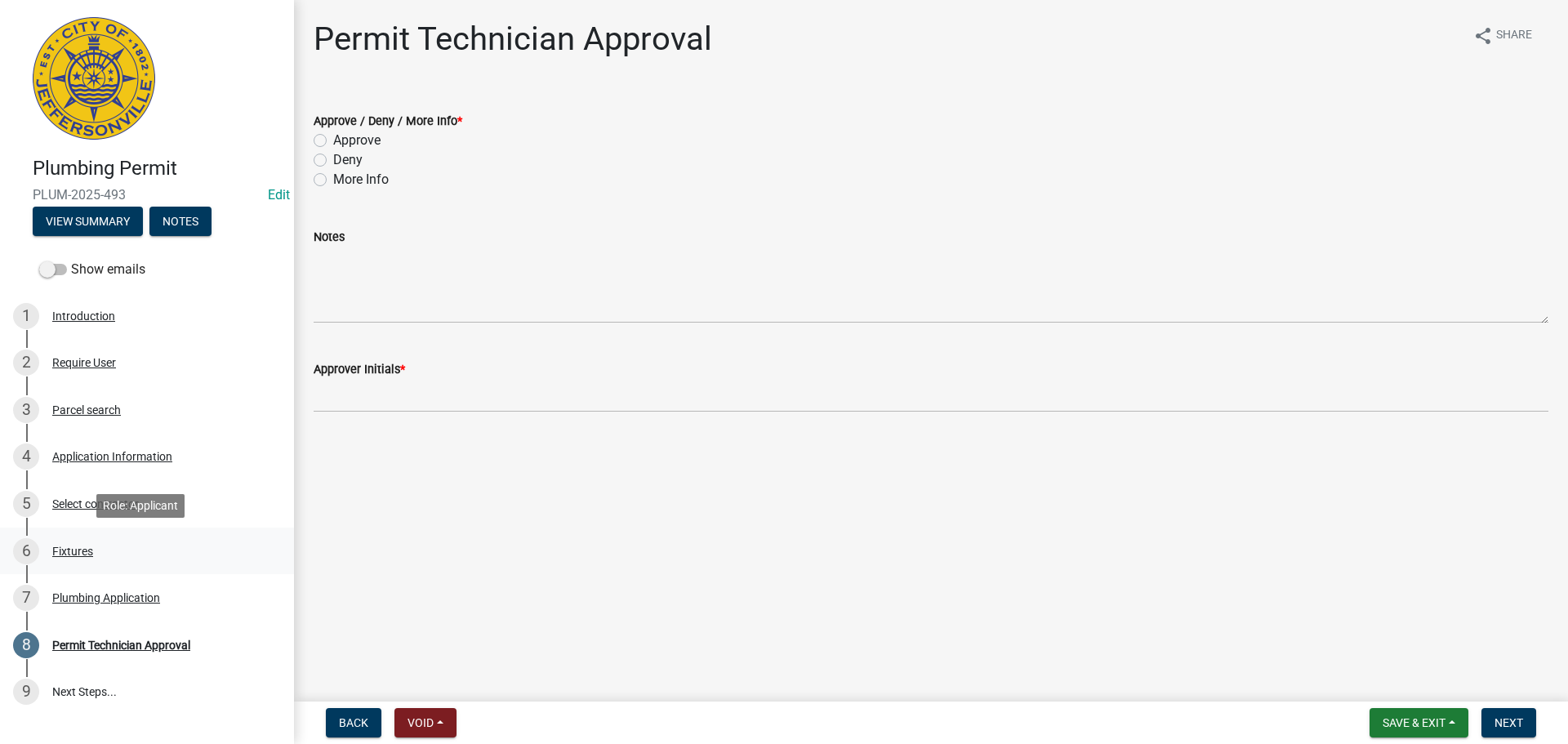
click at [75, 547] on div "Fixtures" at bounding box center [73, 551] width 41 height 11
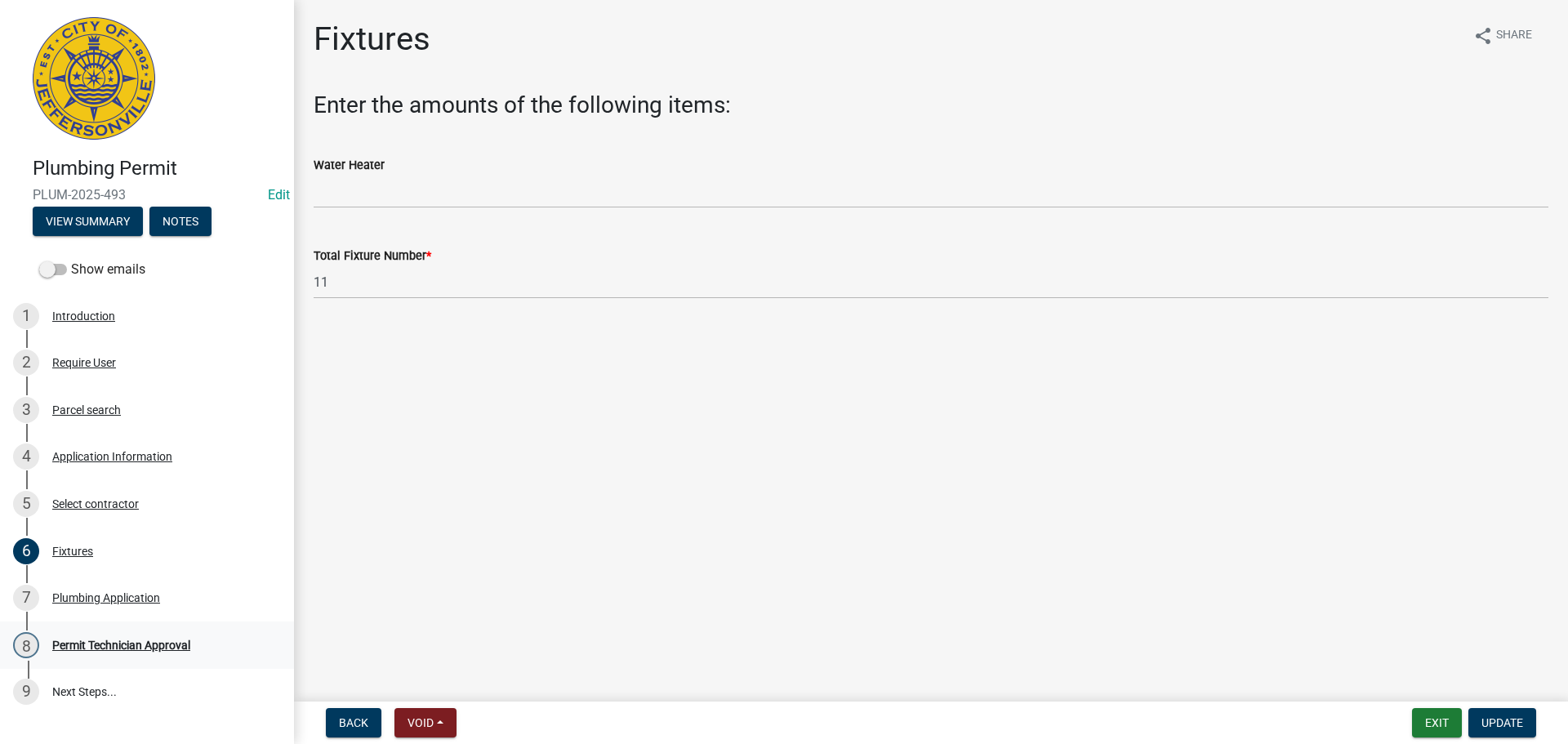
click at [104, 645] on div "Permit Technician Approval" at bounding box center [121, 645] width 138 height 11
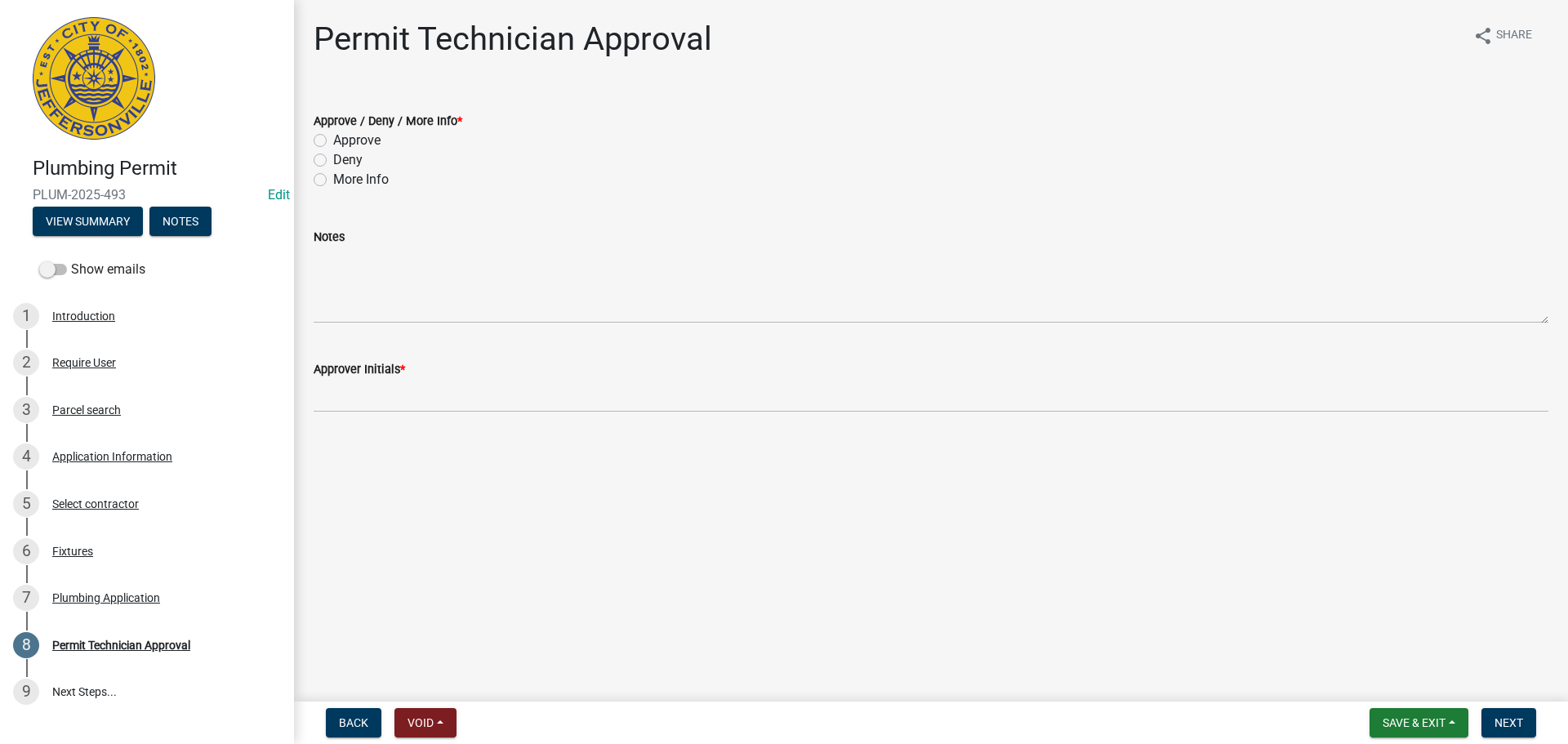
click at [363, 138] on label "Approve" at bounding box center [357, 140] width 48 height 20
click at [344, 138] on input "Approve" at bounding box center [339, 136] width 11 height 11
radio input "true"
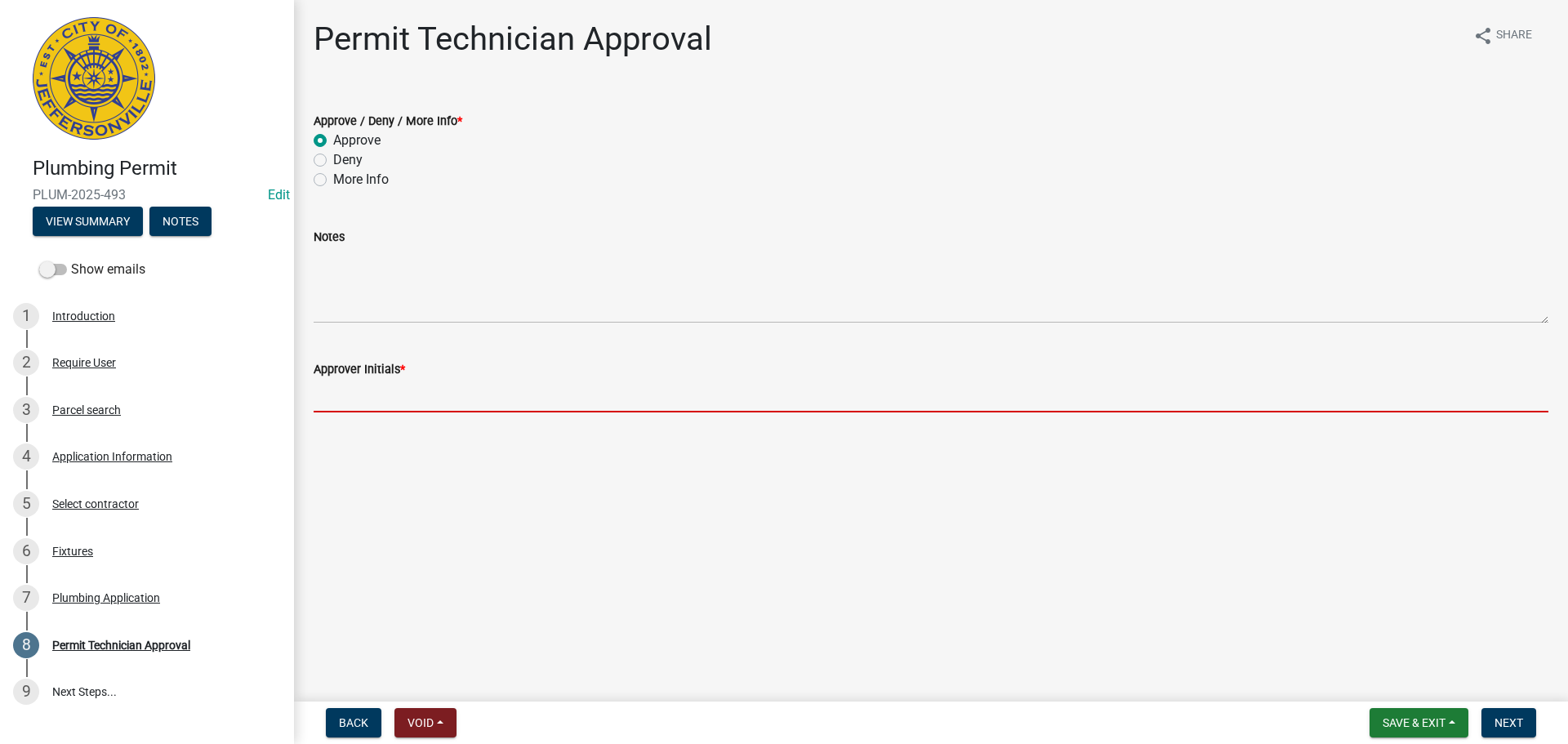
click at [359, 397] on input "Approver Initials *" at bounding box center [932, 395] width 1235 height 33
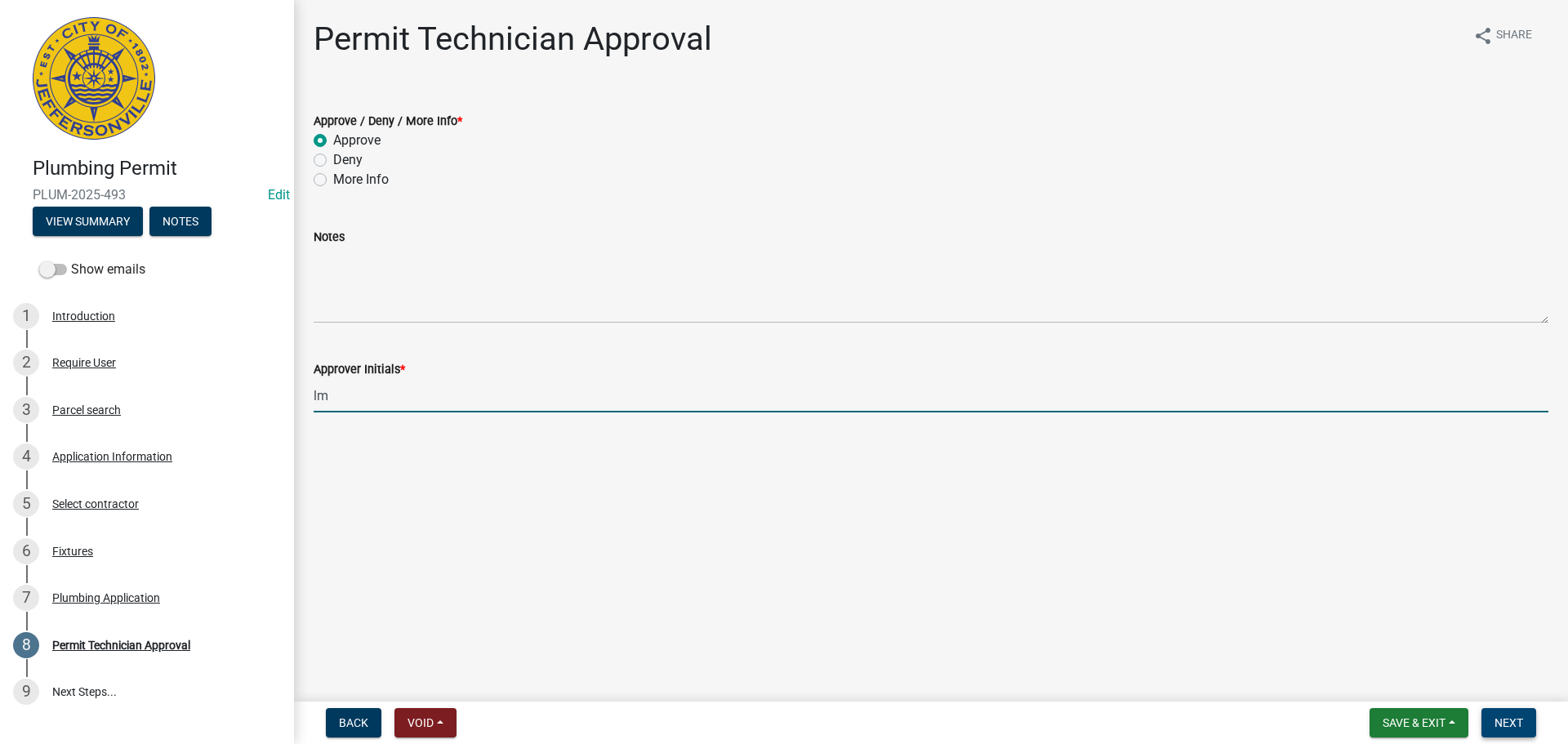
type input "lm"
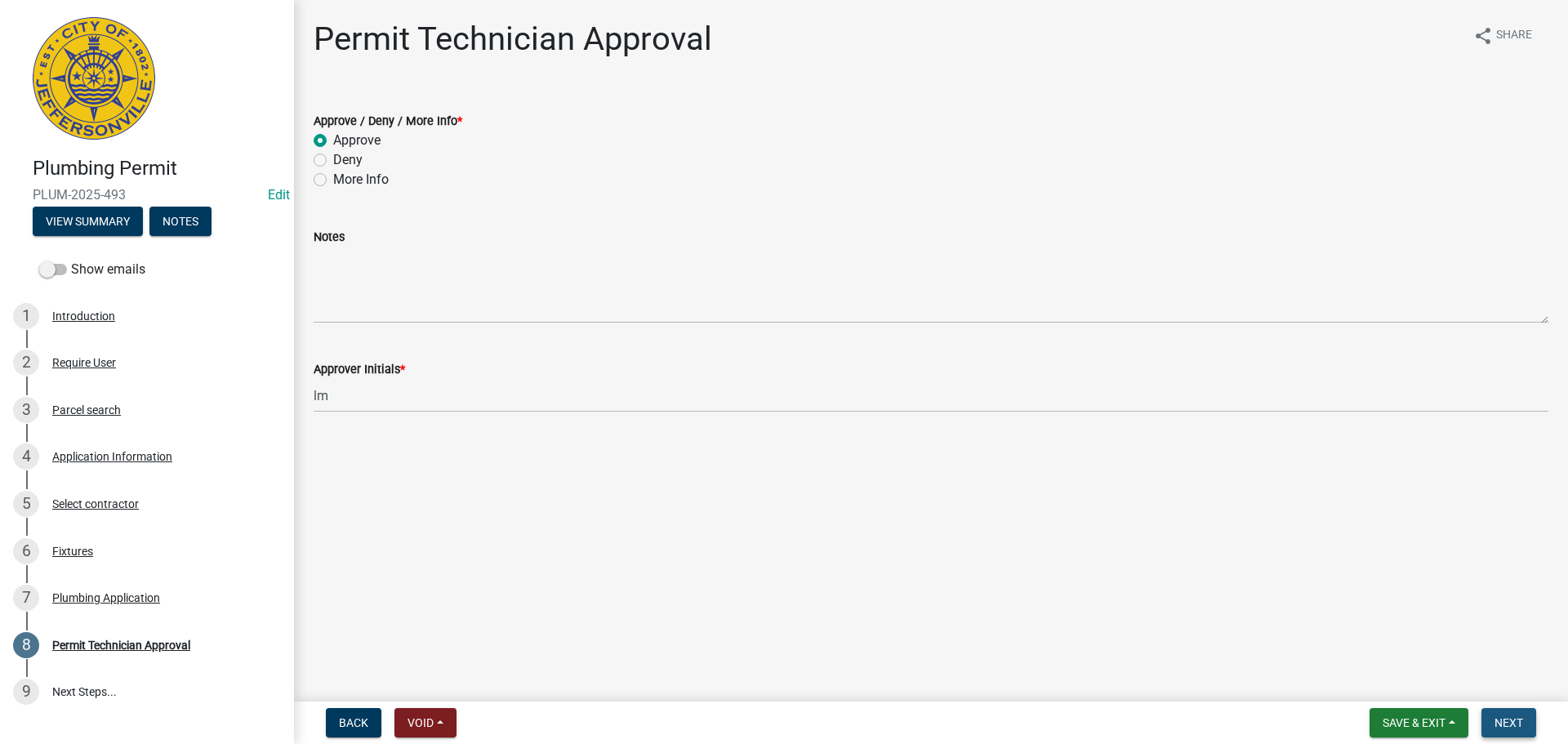
click at [1499, 719] on span "Next" at bounding box center [1509, 722] width 29 height 13
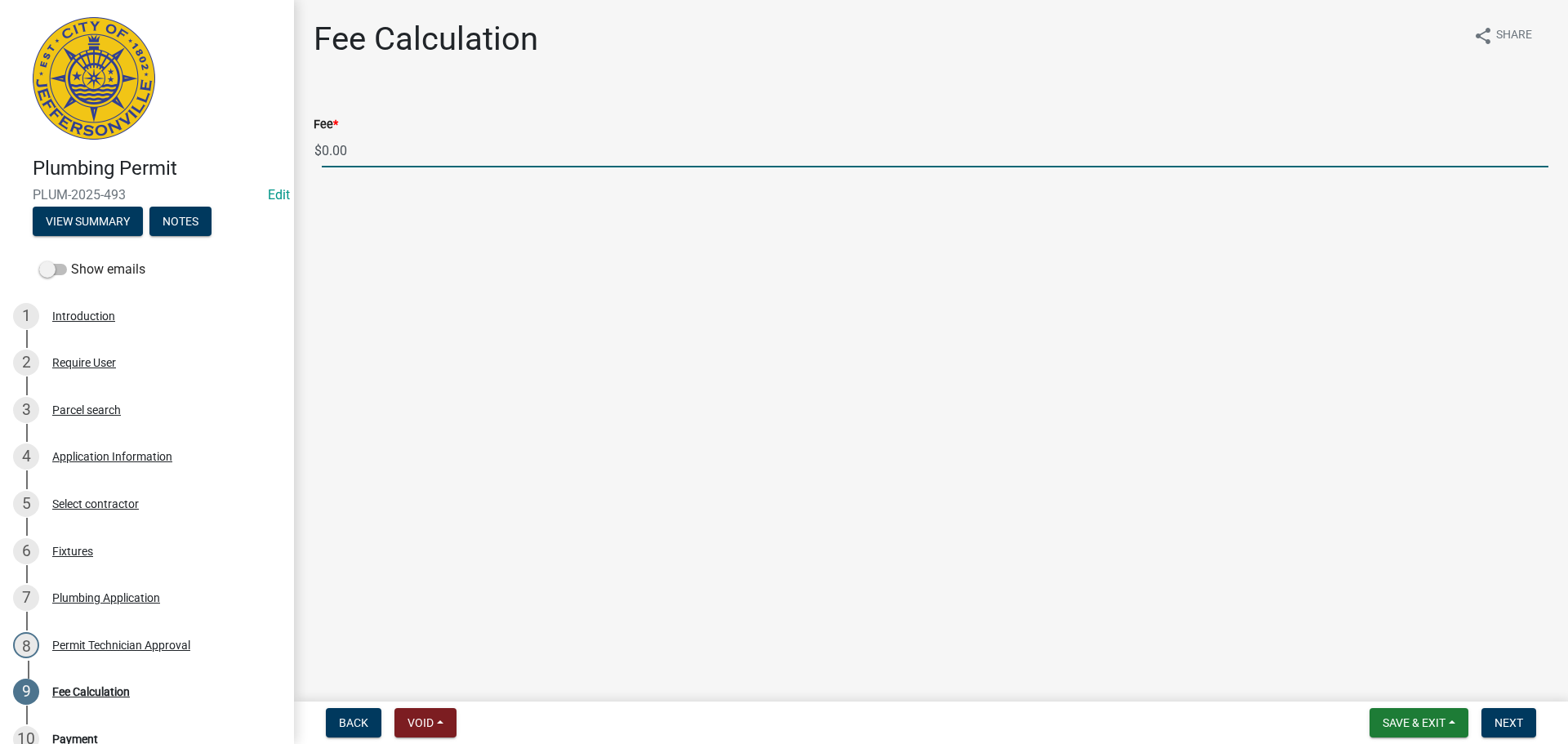
drag, startPoint x: 387, startPoint y: 148, endPoint x: 304, endPoint y: 148, distance: 83.0
click at [304, 148] on div "Fee * $ 0.00" at bounding box center [931, 130] width 1260 height 76
type input "150.00"
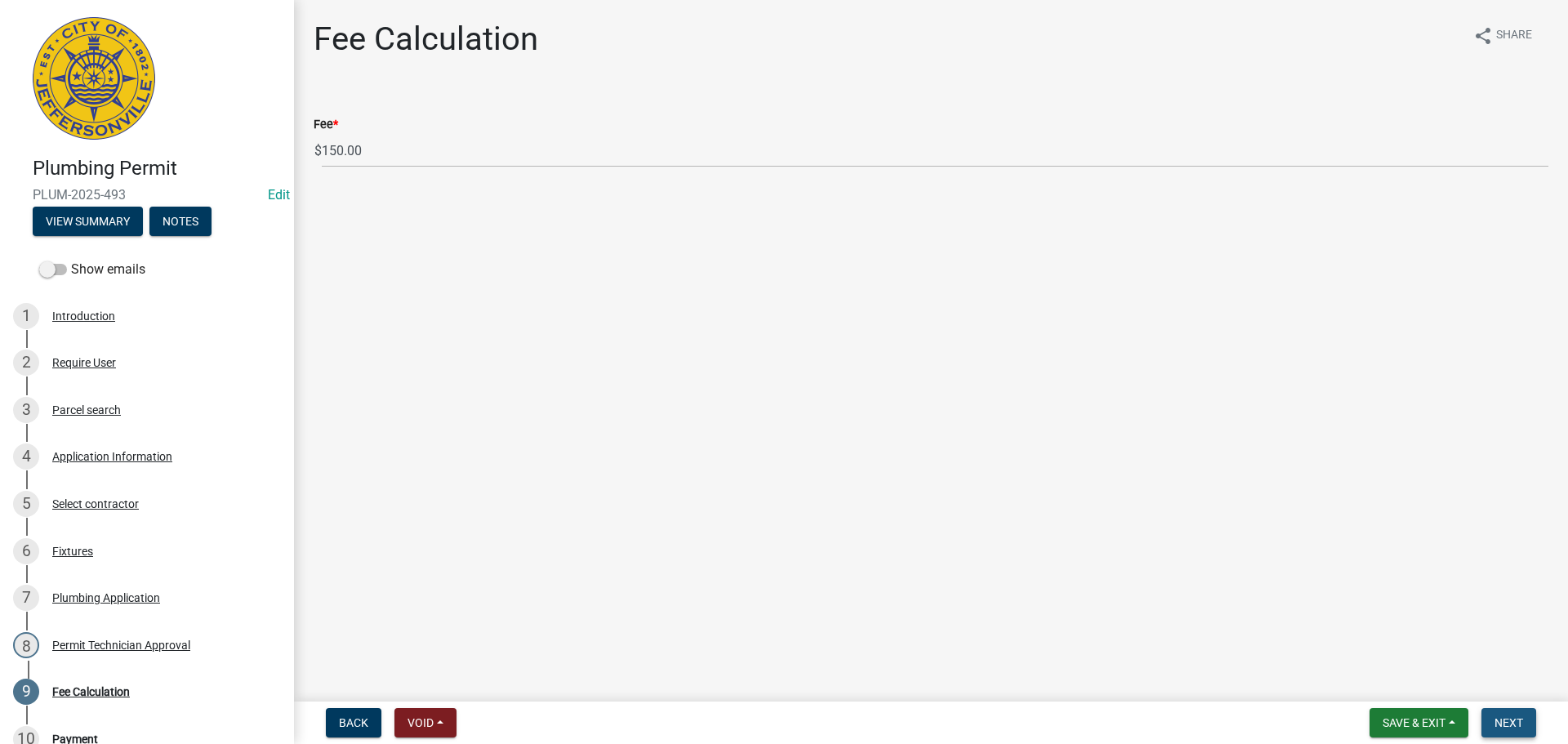
click at [1514, 716] on span "Next" at bounding box center [1509, 722] width 29 height 13
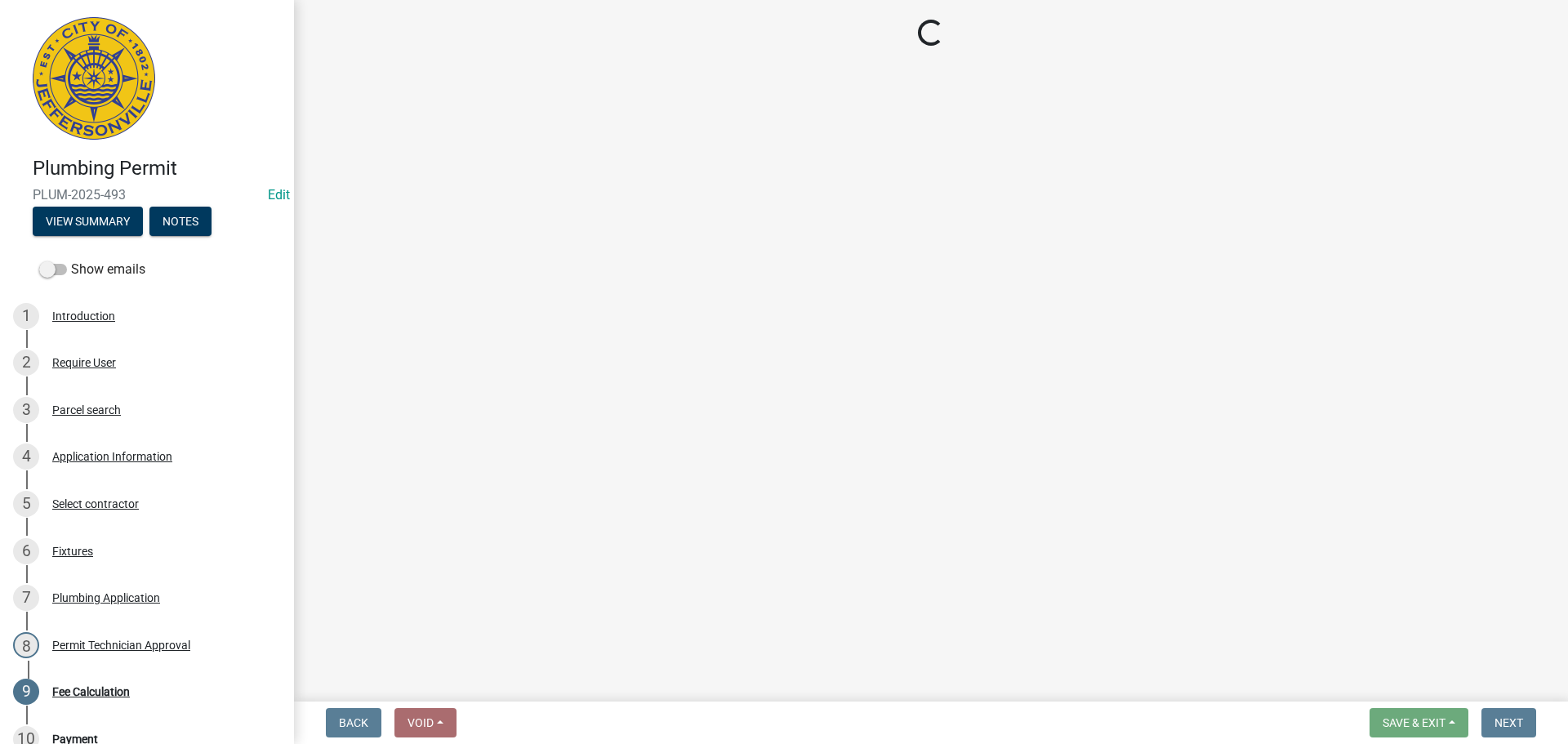
select select "3: 3"
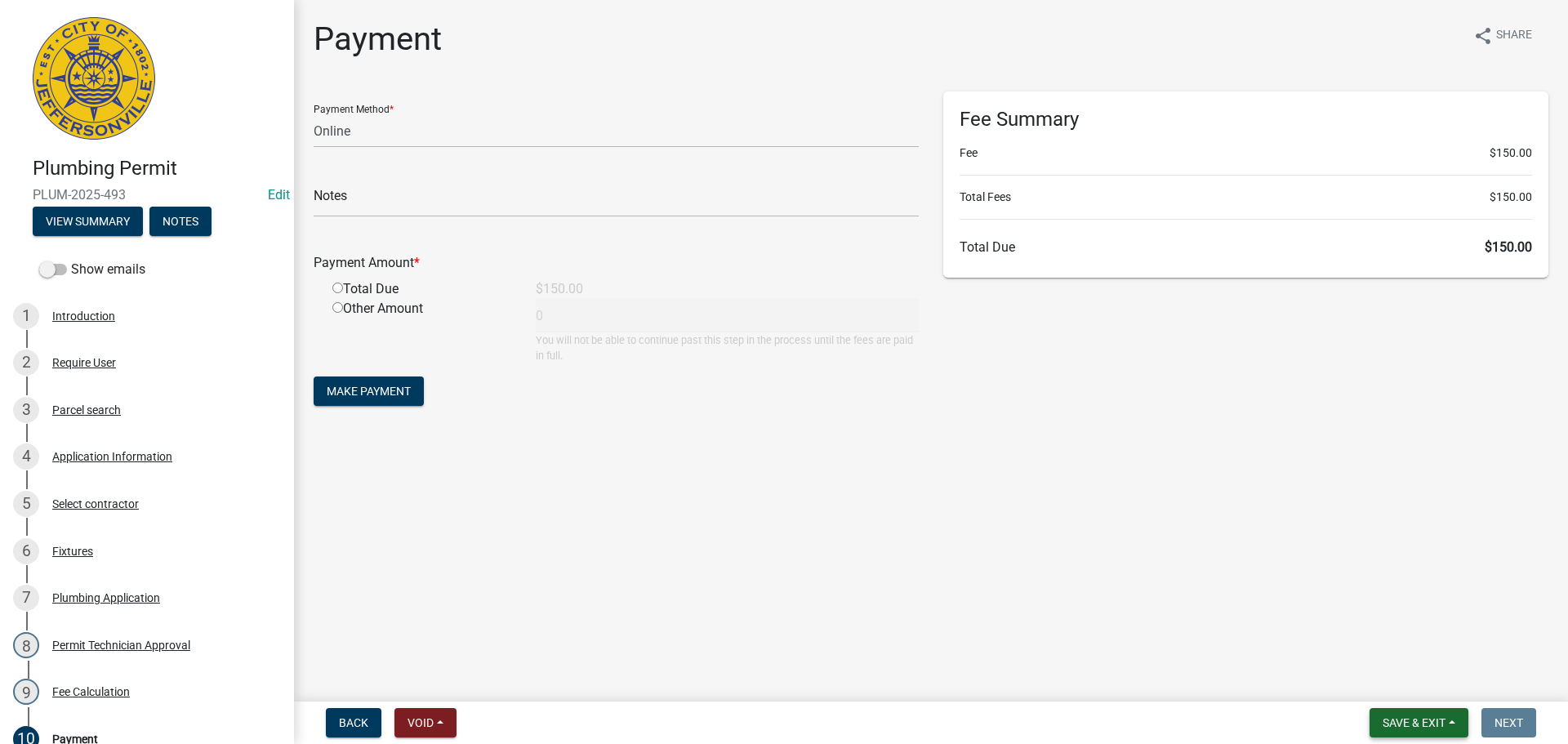
click at [1421, 719] on span "Save & Exit" at bounding box center [1414, 722] width 63 height 13
click at [1414, 680] on button "Save & Exit" at bounding box center [1403, 680] width 131 height 39
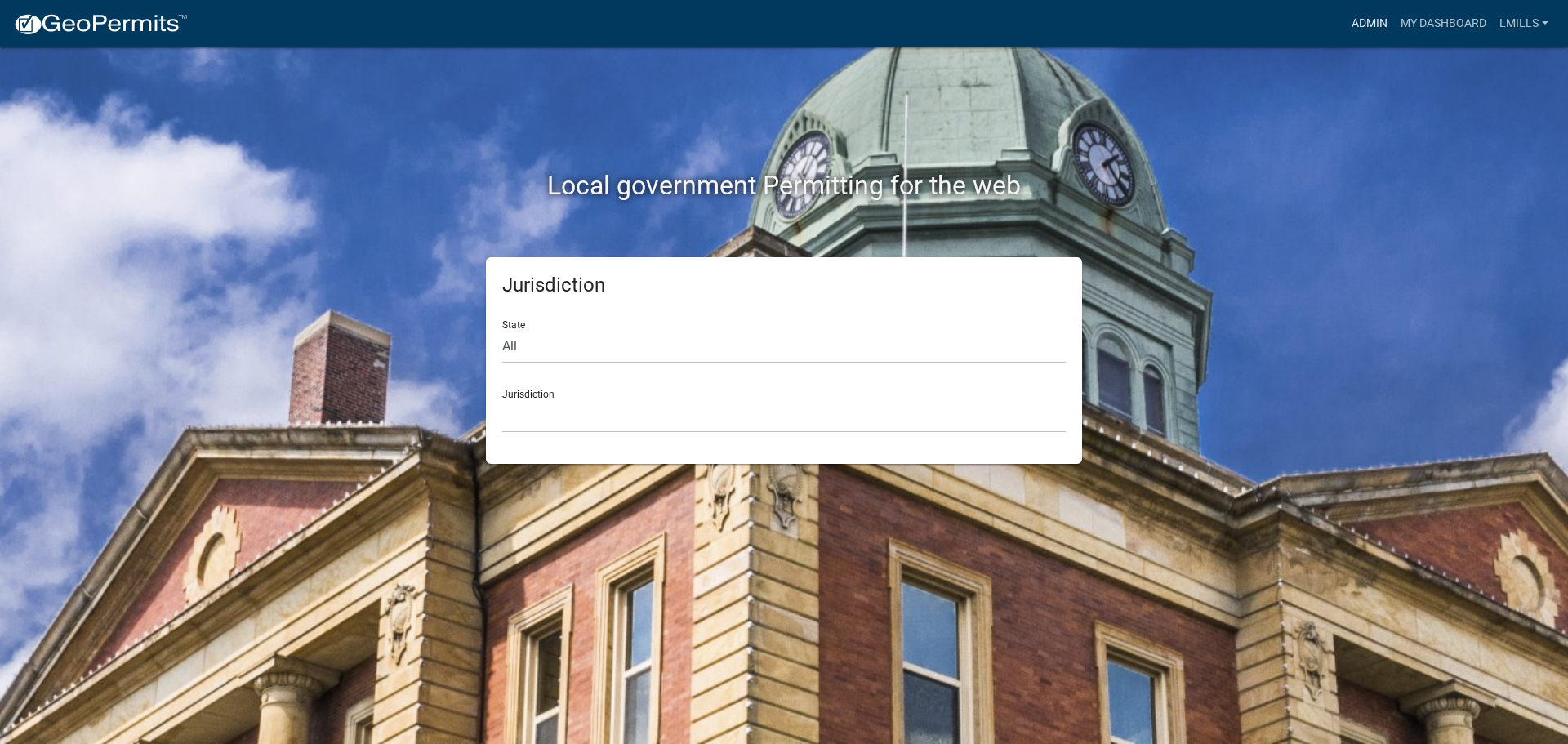
click at [1370, 24] on link "Admin" at bounding box center [1370, 24] width 49 height 31
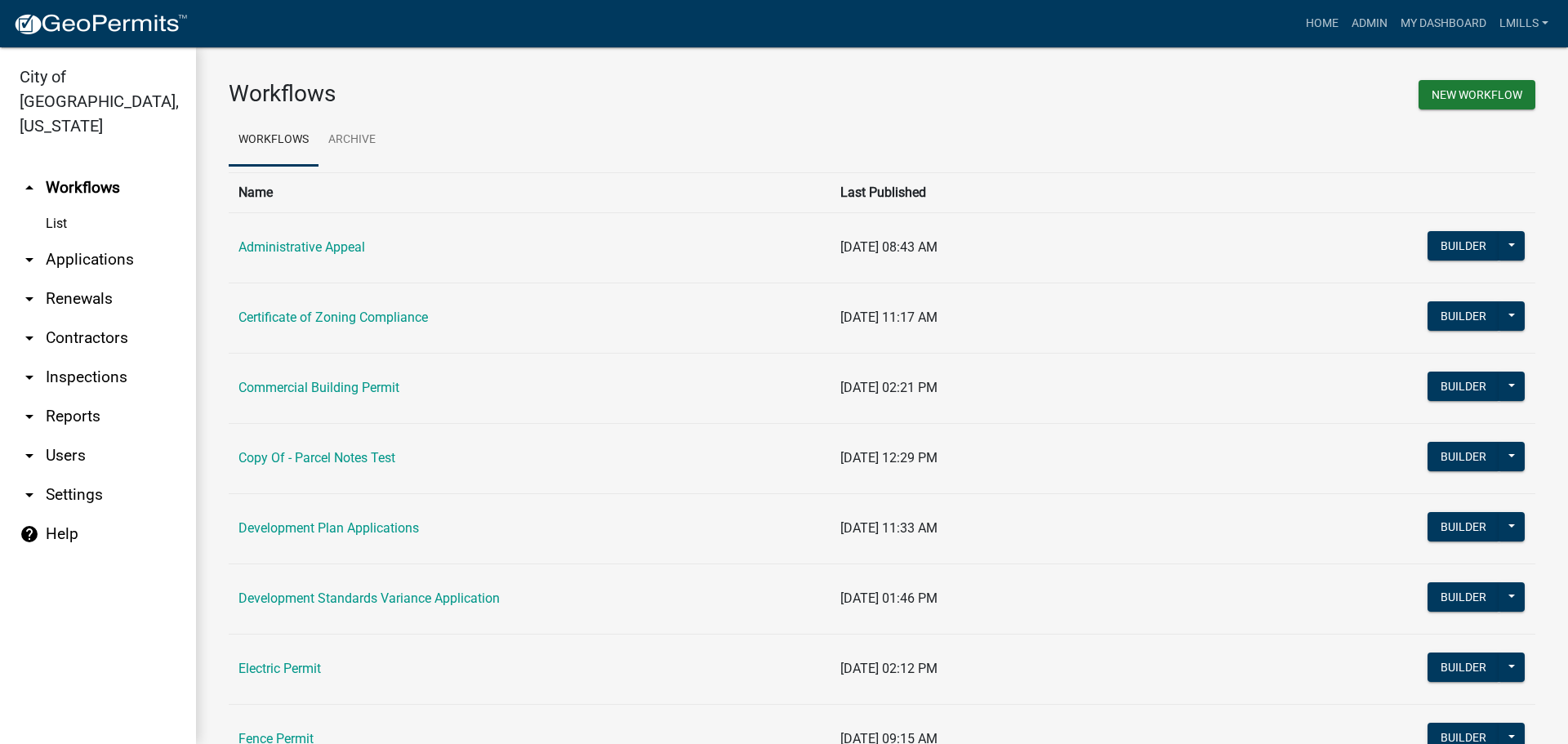
click at [76, 240] on link "arrow_drop_down Applications" at bounding box center [98, 260] width 196 height 39
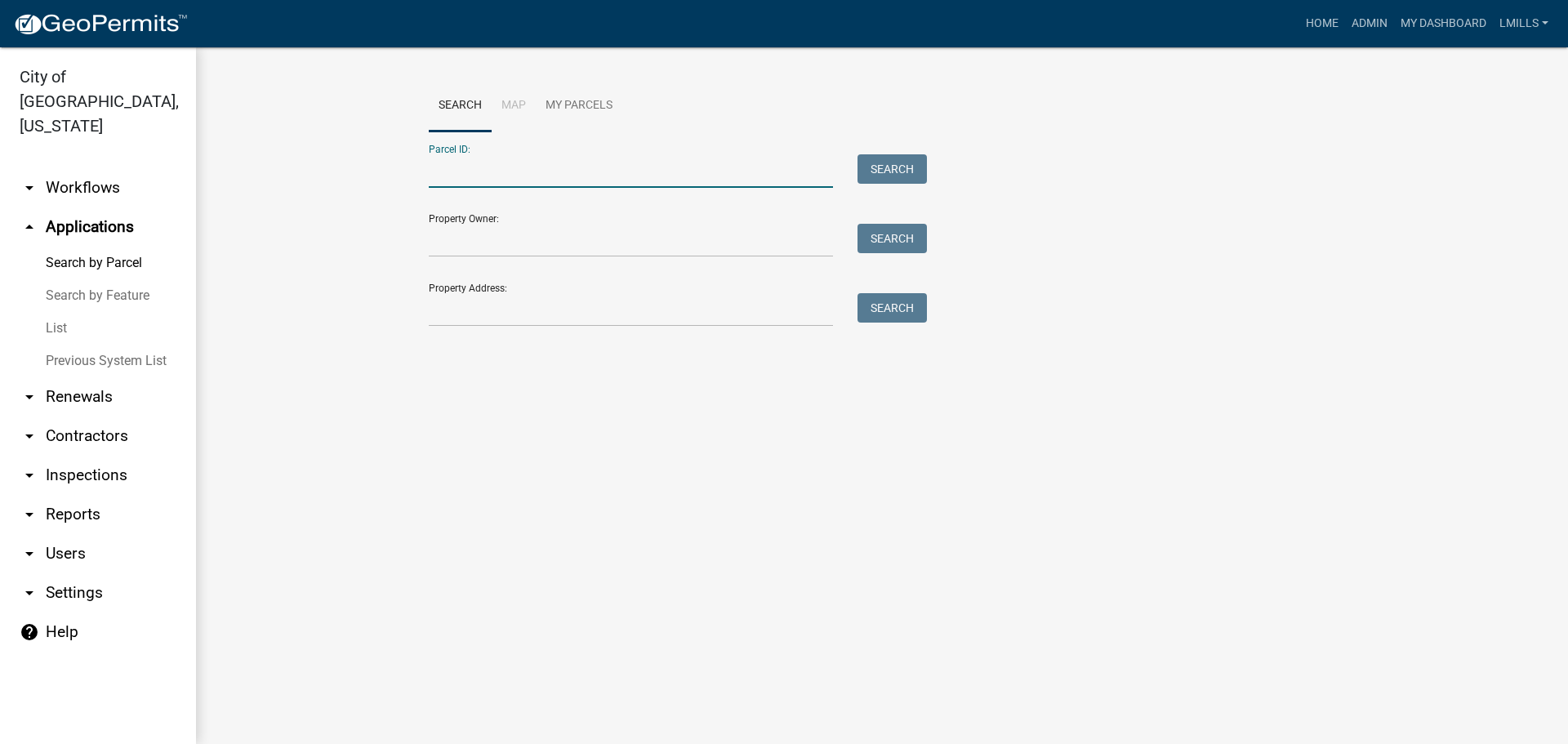
paste input "10-42-03-800-020.000-039"
type input "10-42-03-800-020.000-039"
click at [896, 166] on button "Search" at bounding box center [893, 169] width 70 height 30
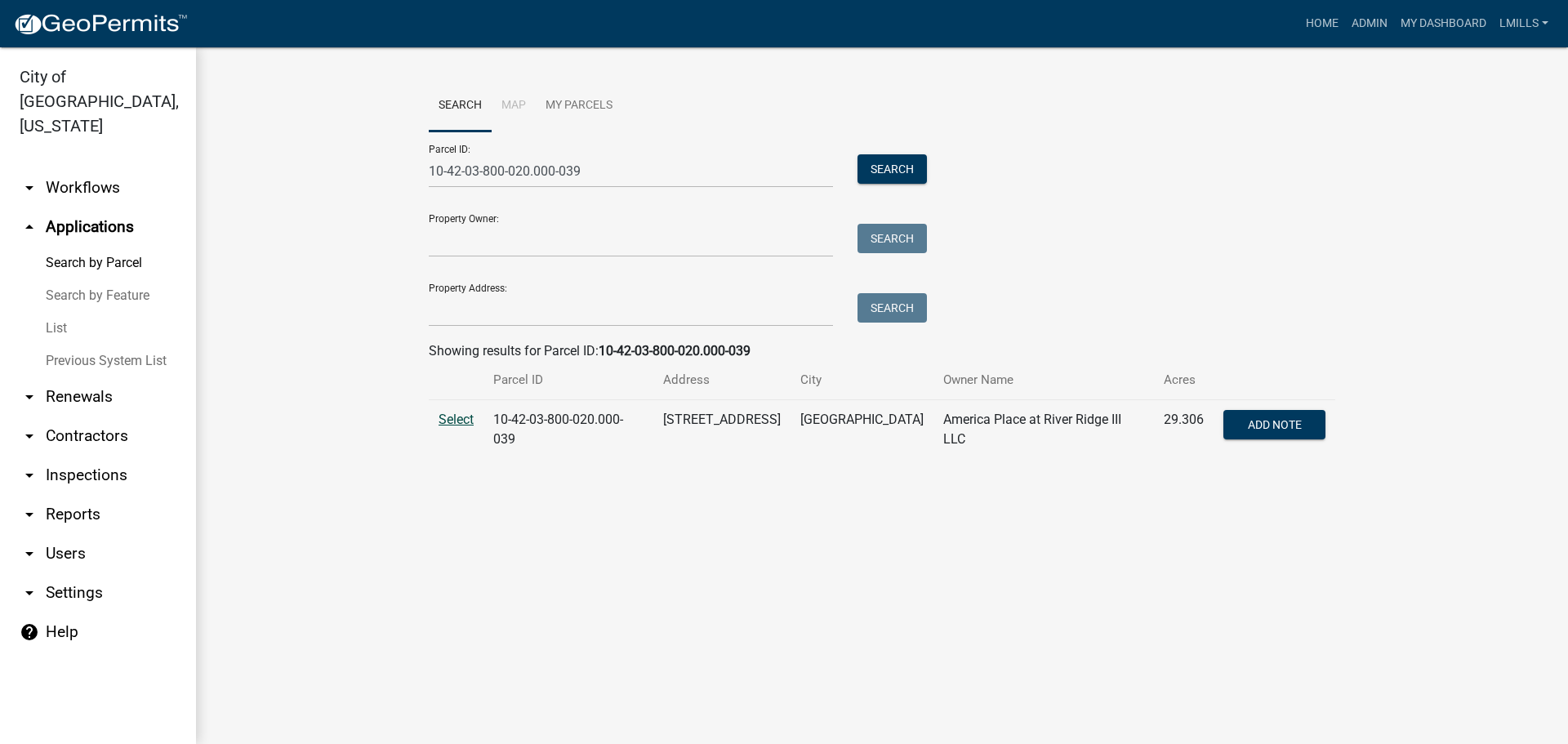
click at [462, 423] on span "Select" at bounding box center [456, 419] width 35 height 15
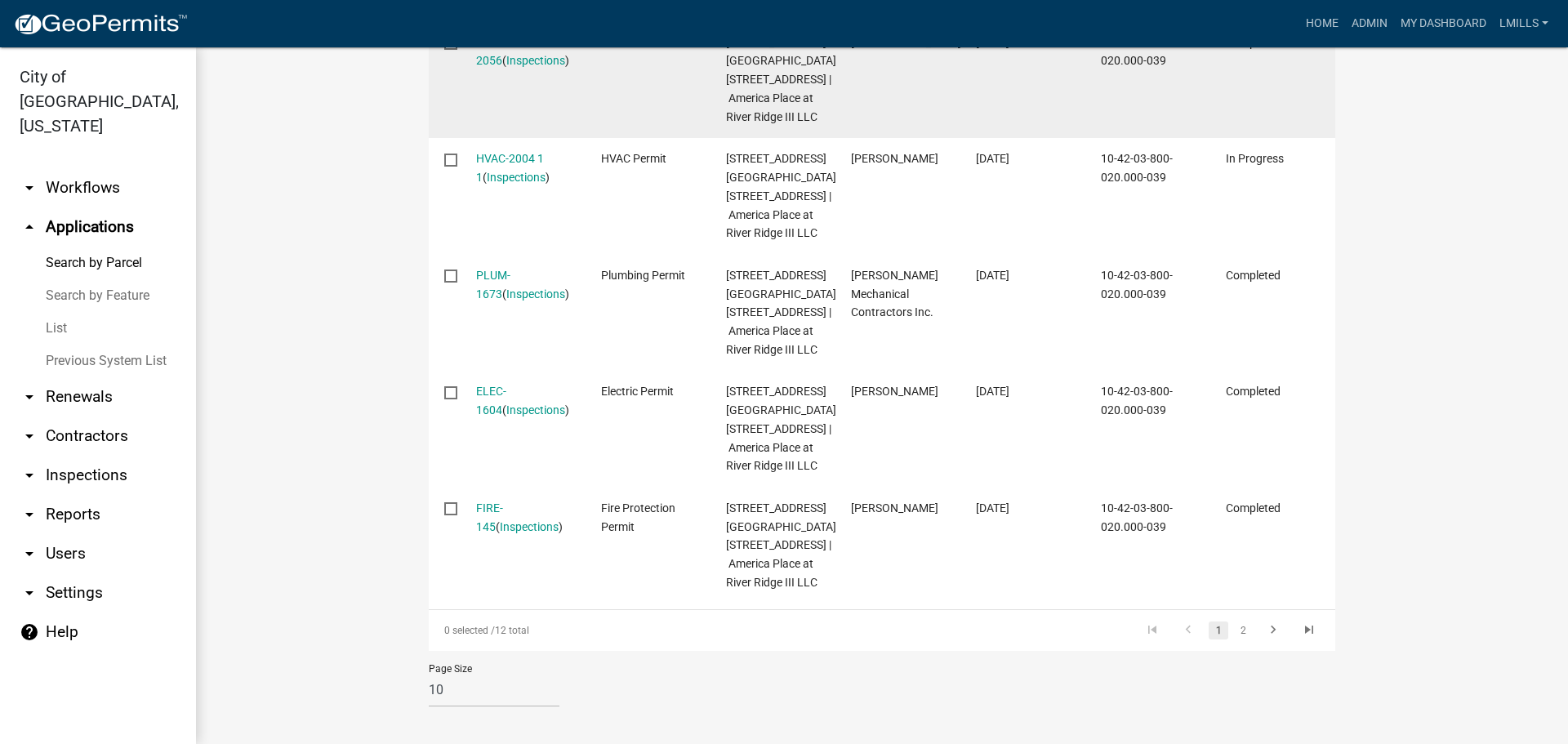
scroll to position [1306, 0]
